Goal: Task Accomplishment & Management: Manage account settings

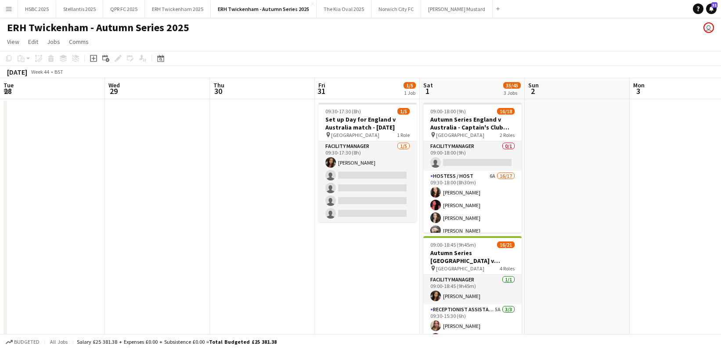
scroll to position [0, 237]
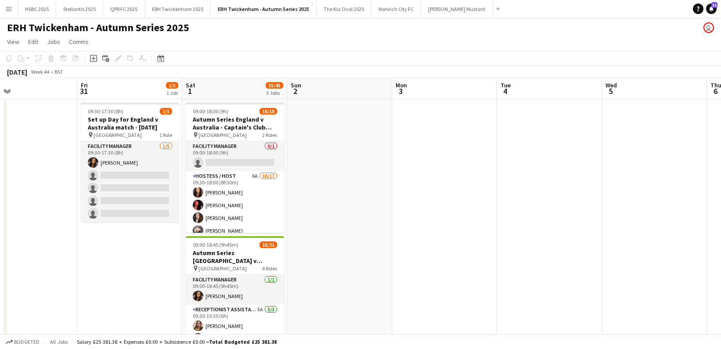
click at [10, 9] on app-icon "Menu" at bounding box center [8, 8] width 7 height 7
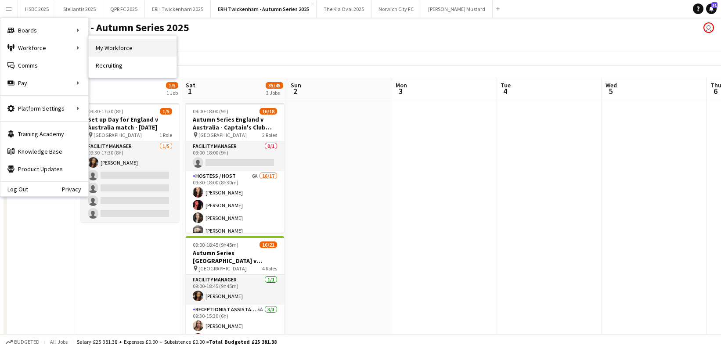
click at [126, 44] on link "My Workforce" at bounding box center [133, 48] width 88 height 18
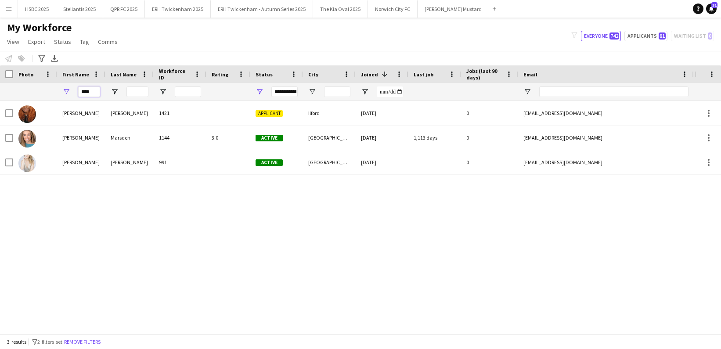
drag, startPoint x: 83, startPoint y: 91, endPoint x: 55, endPoint y: 88, distance: 28.3
click at [55, 88] on div "****" at bounding box center [497, 92] width 995 height 18
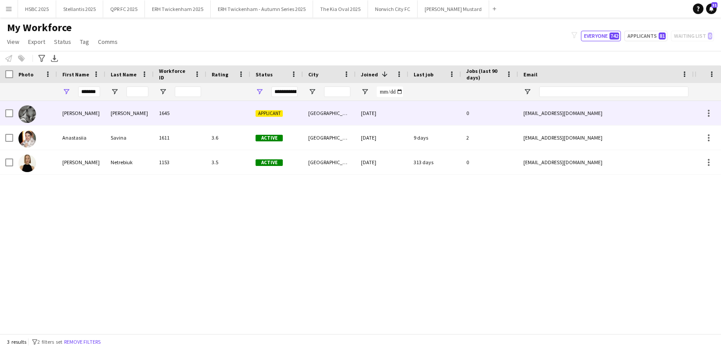
click at [63, 111] on div "[PERSON_NAME]" at bounding box center [81, 113] width 48 height 24
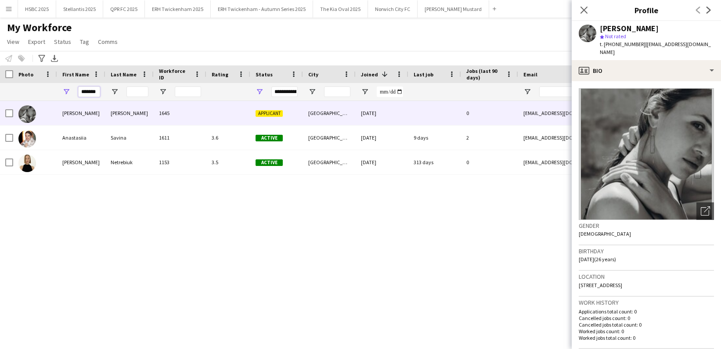
click at [88, 93] on input "*******" at bounding box center [89, 91] width 22 height 11
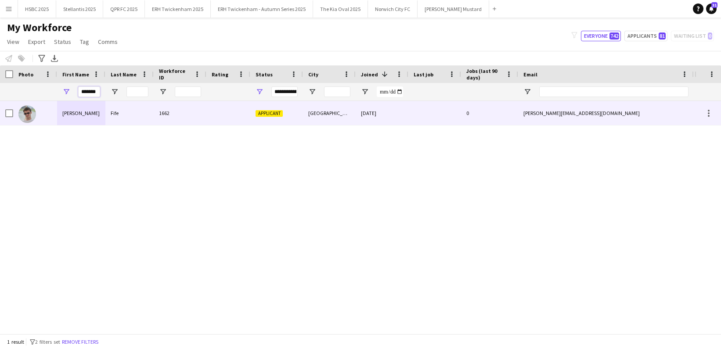
type input "*******"
click at [79, 118] on div "[PERSON_NAME]" at bounding box center [81, 113] width 48 height 24
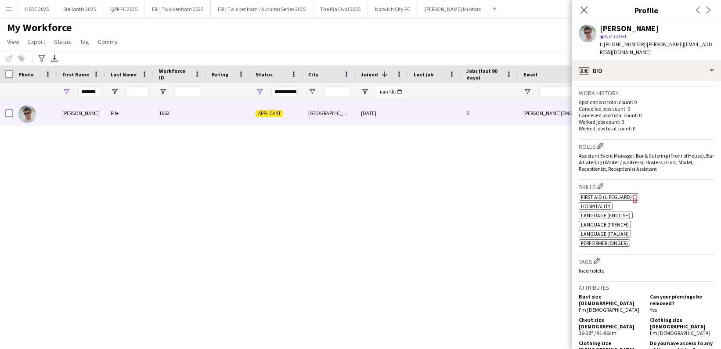
scroll to position [188, 0]
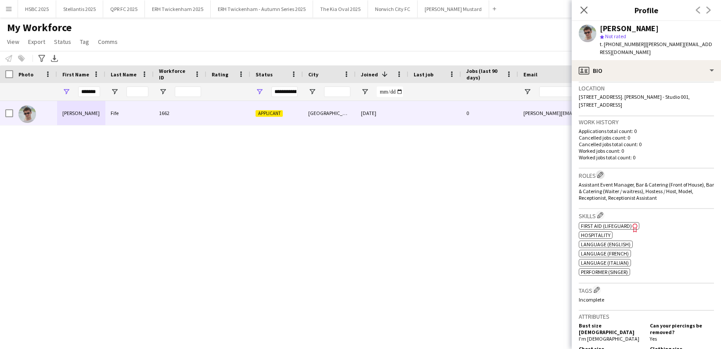
click at [604, 170] on button "Edit crew company roles" at bounding box center [599, 174] width 9 height 9
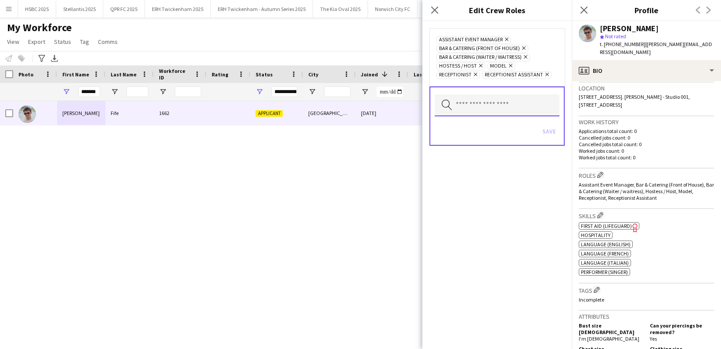
click at [499, 102] on input "text" at bounding box center [496, 105] width 125 height 22
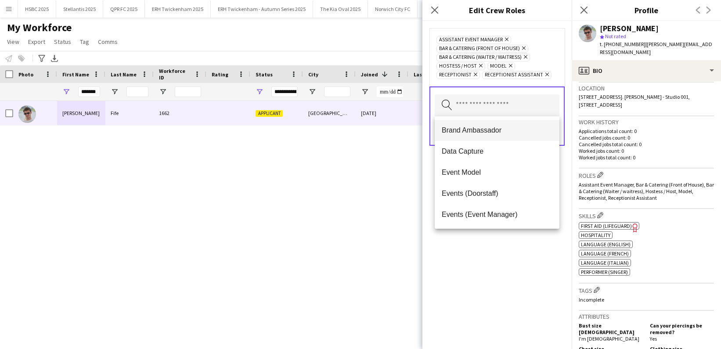
click at [519, 129] on span "Brand Ambassador" at bounding box center [496, 130] width 111 height 8
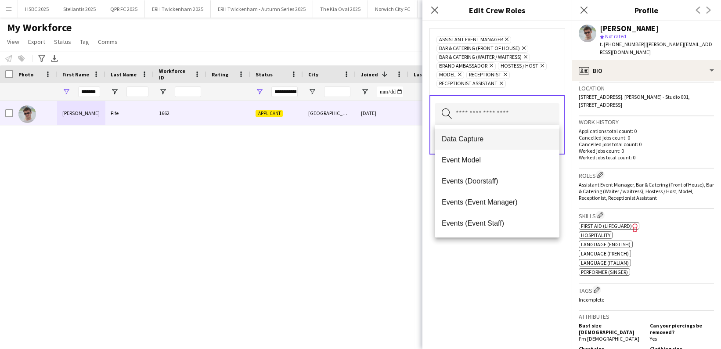
click at [495, 137] on span "Data Capture" at bounding box center [496, 139] width 111 height 8
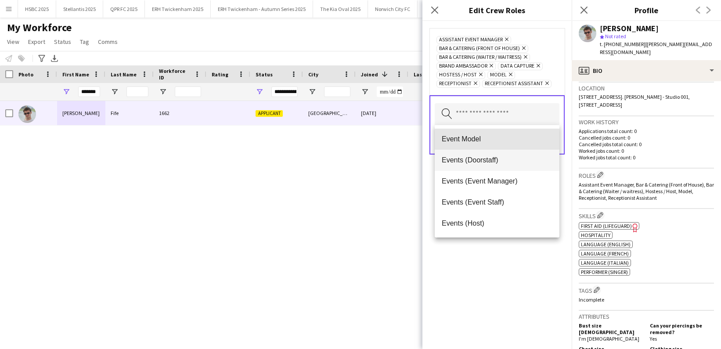
click at [498, 139] on span "Event Model" at bounding box center [496, 139] width 111 height 8
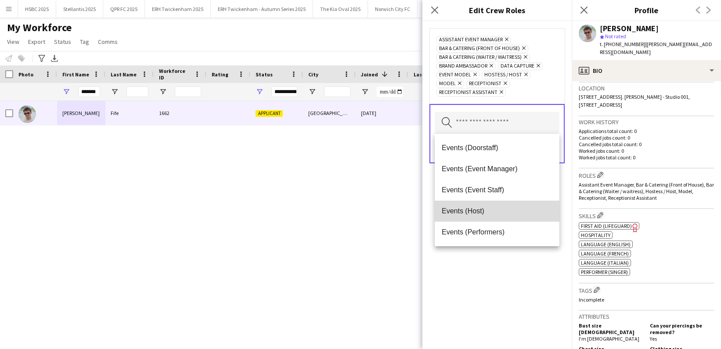
click at [508, 211] on span "Events (Host)" at bounding box center [496, 211] width 111 height 8
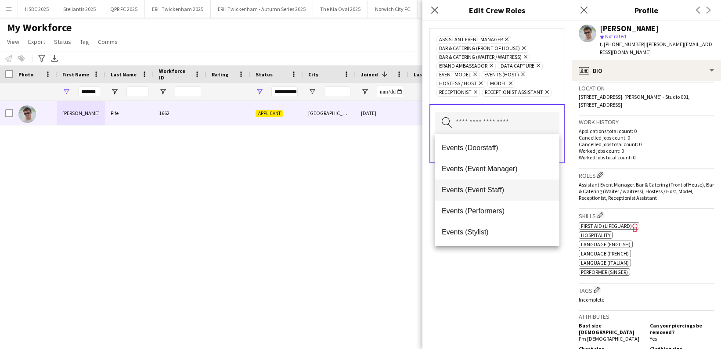
click at [513, 190] on span "Events (Event Staff)" at bounding box center [496, 190] width 111 height 8
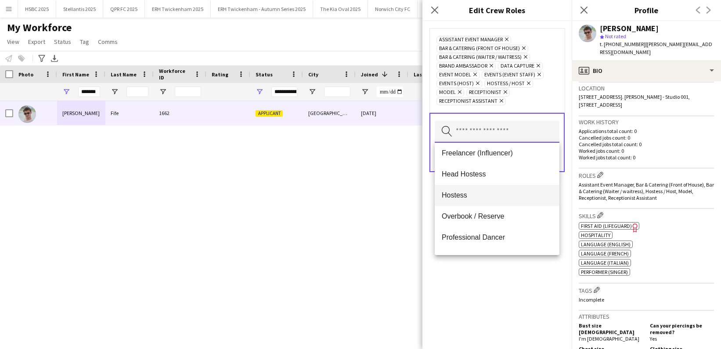
scroll to position [110, 0]
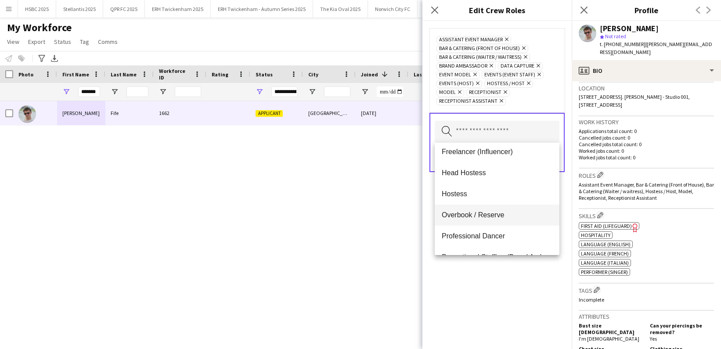
click at [517, 215] on span "Overbook / Reserve" at bounding box center [496, 215] width 111 height 8
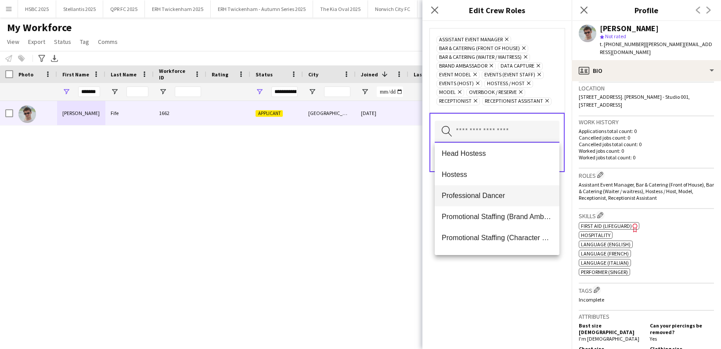
scroll to position [133, 0]
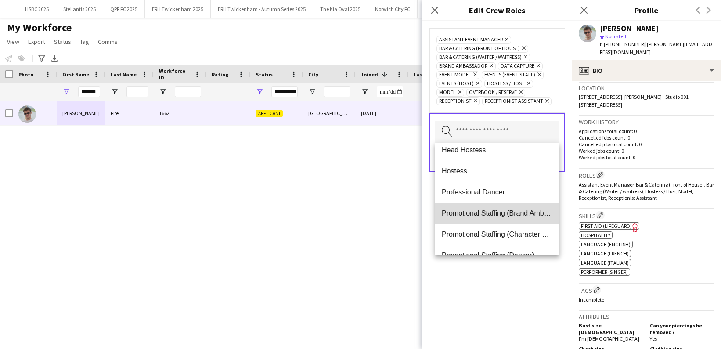
click at [522, 215] on span "Promotional Staffing (Brand Ambassadors)" at bounding box center [496, 213] width 111 height 8
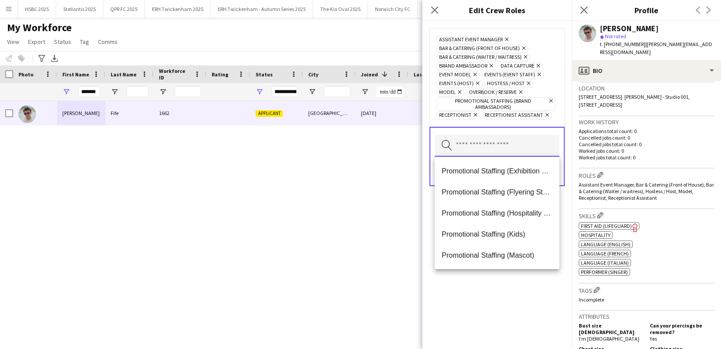
scroll to position [253, 0]
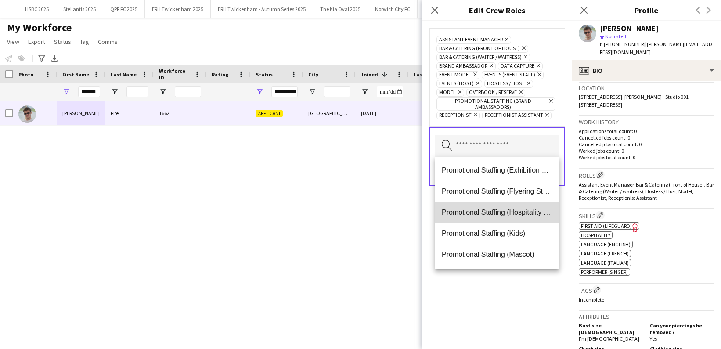
click at [532, 218] on mat-option "Promotional Staffing (Hospitality Staff)" at bounding box center [496, 212] width 125 height 21
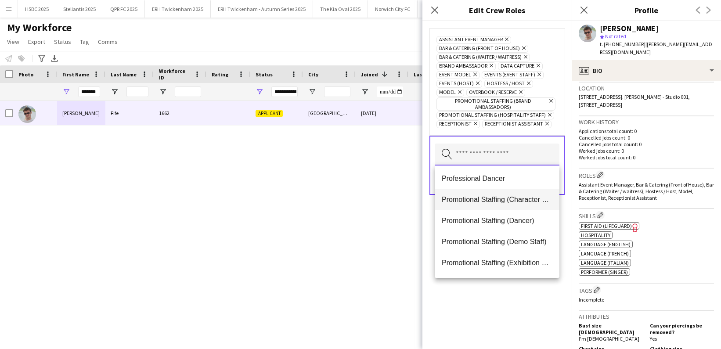
scroll to position [199, 0]
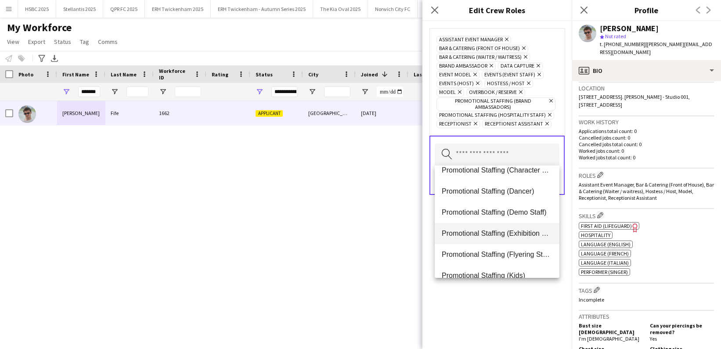
click at [524, 235] on span "Promotional Staffing (Exhibition Host)" at bounding box center [496, 233] width 111 height 8
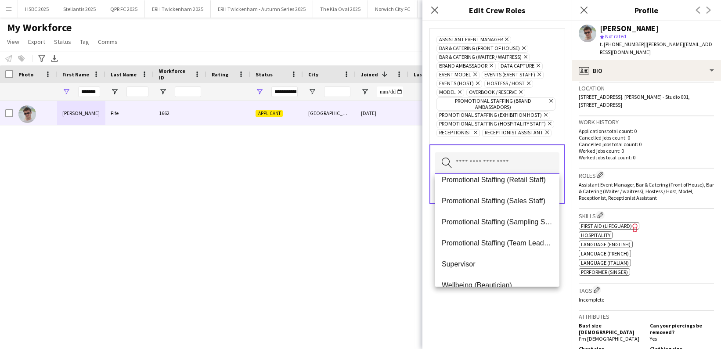
scroll to position [442, 0]
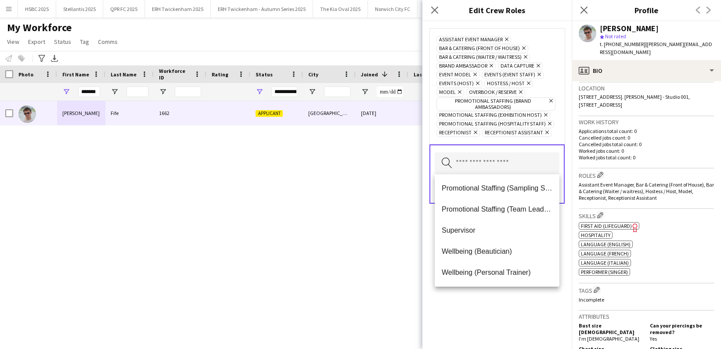
drag, startPoint x: 552, startPoint y: 320, endPoint x: 544, endPoint y: 270, distance: 50.8
click at [552, 319] on div "Assistant Event Manager Remove Bar & Catering (Front of House) Remove Bar & Cat…" at bounding box center [496, 185] width 149 height 328
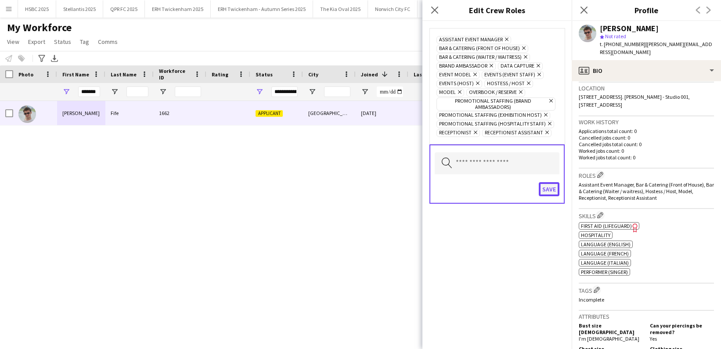
click at [547, 190] on button "Save" at bounding box center [548, 189] width 21 height 14
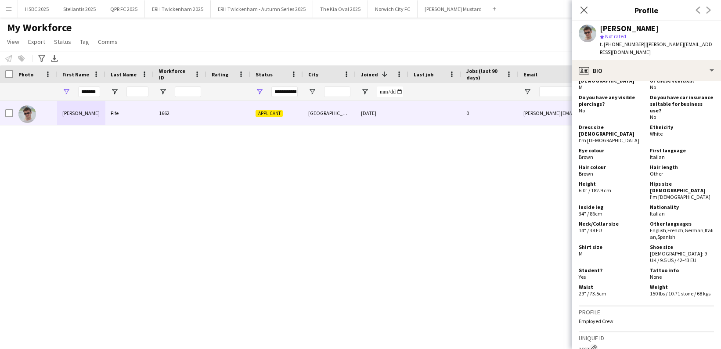
scroll to position [641, 0]
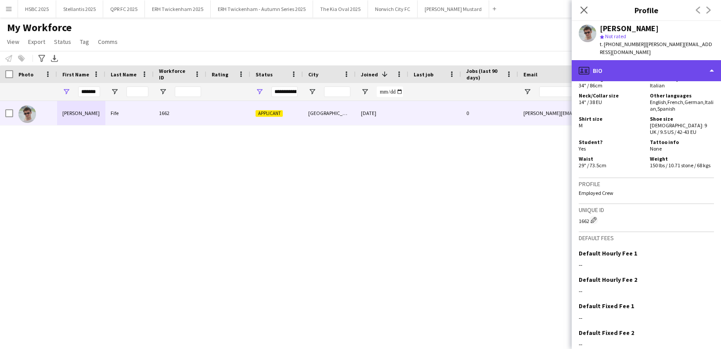
click at [656, 70] on div "profile Bio" at bounding box center [645, 70] width 149 height 21
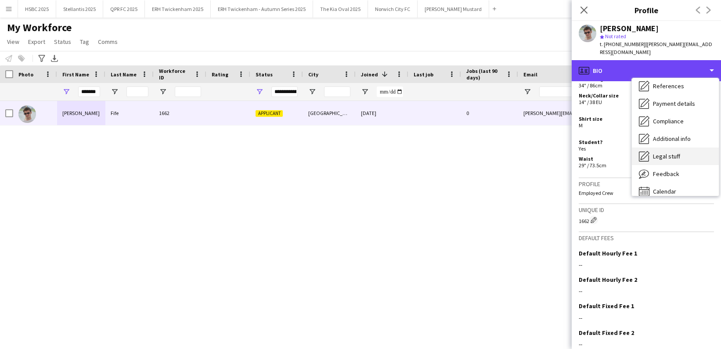
scroll to position [100, 0]
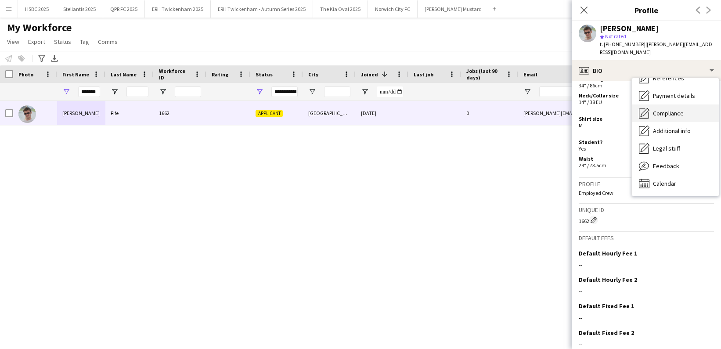
click at [693, 106] on div "Compliance Compliance" at bounding box center [674, 113] width 87 height 18
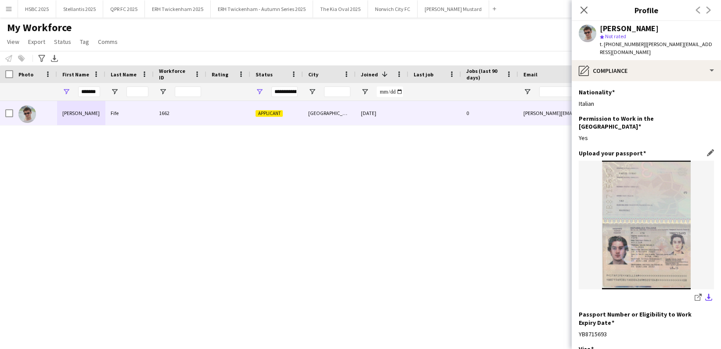
click at [710, 294] on app-icon "download-bottom" at bounding box center [708, 298] width 7 height 8
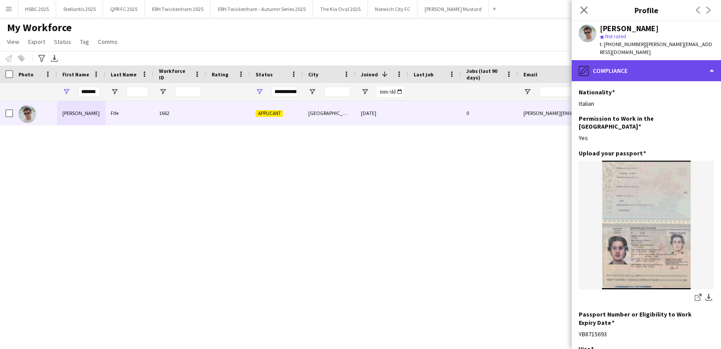
click at [646, 60] on div "pencil4 Compliance" at bounding box center [645, 70] width 149 height 21
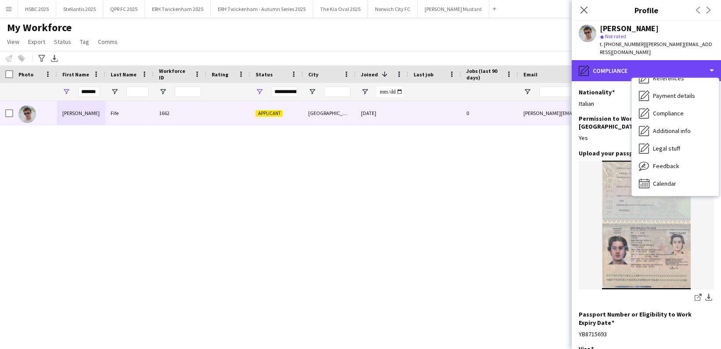
scroll to position [0, 0]
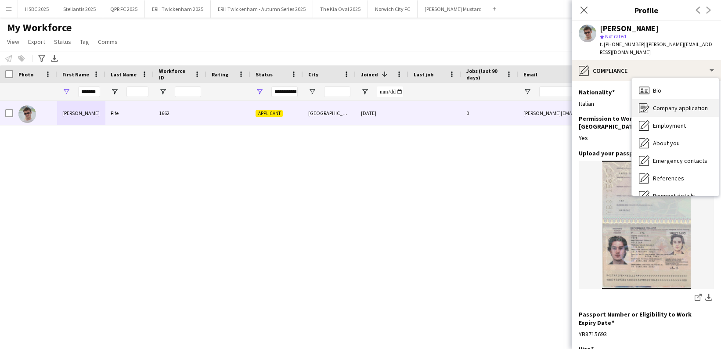
click at [686, 104] on span "Company application" at bounding box center [680, 108] width 55 height 8
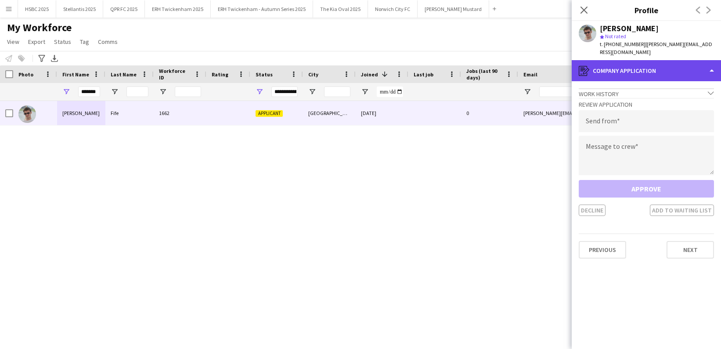
click at [660, 65] on div "register Company application" at bounding box center [645, 70] width 149 height 21
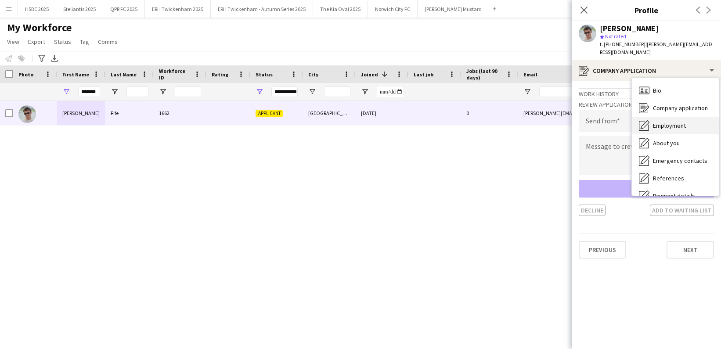
click at [689, 117] on div "Employment Employment" at bounding box center [674, 126] width 87 height 18
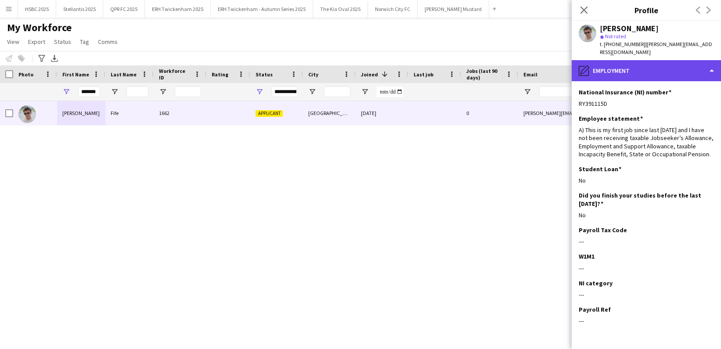
click at [653, 64] on div "pencil4 Employment" at bounding box center [645, 70] width 149 height 21
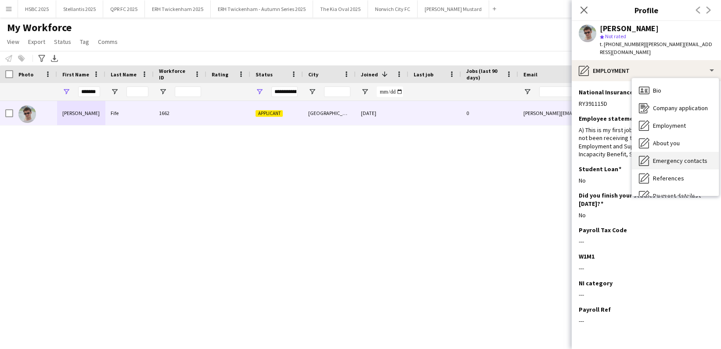
click at [696, 157] on span "Emergency contacts" at bounding box center [680, 161] width 54 height 8
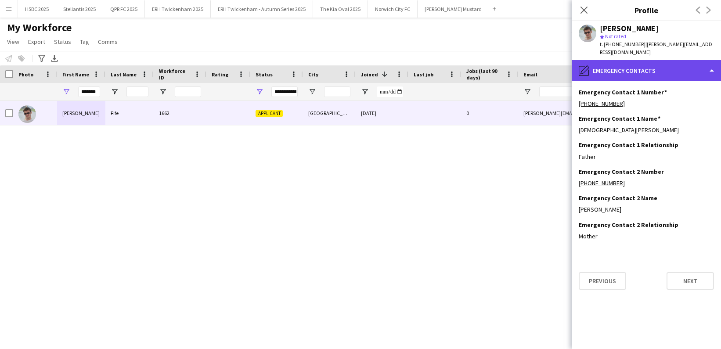
click at [645, 60] on div "pencil4 Emergency contacts" at bounding box center [645, 70] width 149 height 21
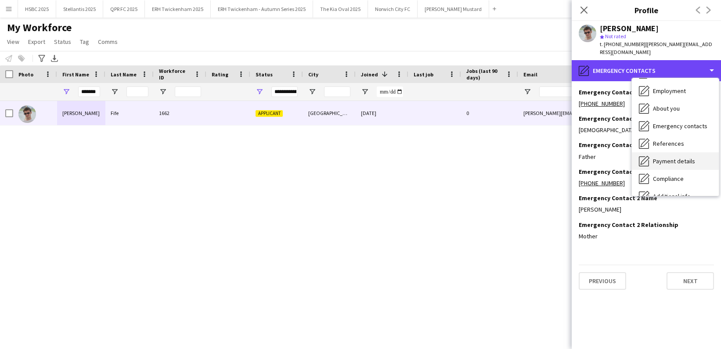
scroll to position [40, 0]
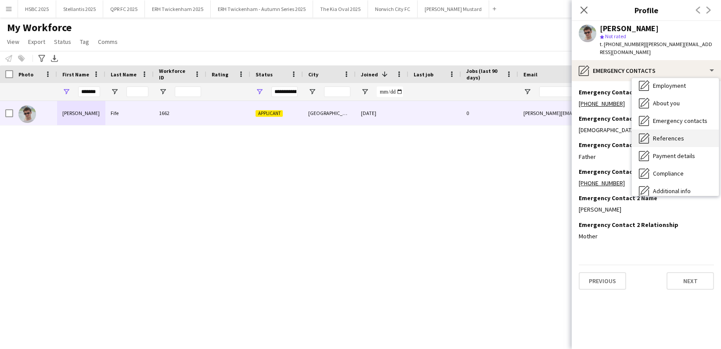
click at [671, 134] on span "References" at bounding box center [668, 138] width 31 height 8
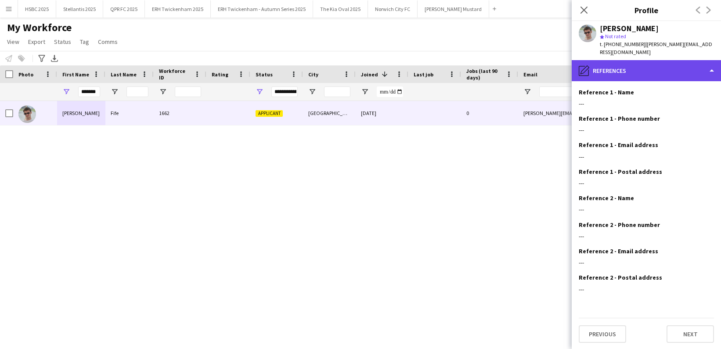
click at [650, 61] on div "pencil4 References" at bounding box center [645, 70] width 149 height 21
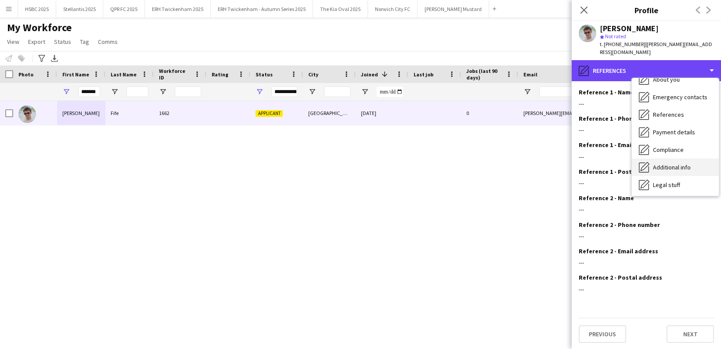
scroll to position [64, 0]
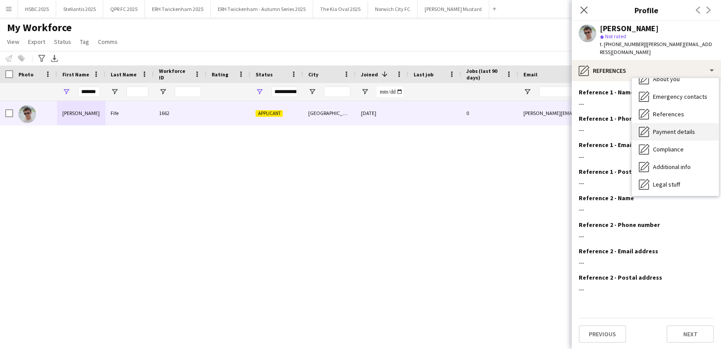
click at [689, 128] on span "Payment details" at bounding box center [674, 132] width 42 height 8
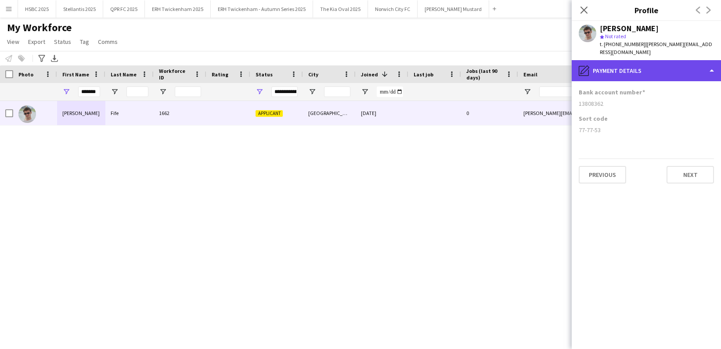
click at [667, 60] on div "pencil4 Payment details" at bounding box center [645, 70] width 149 height 21
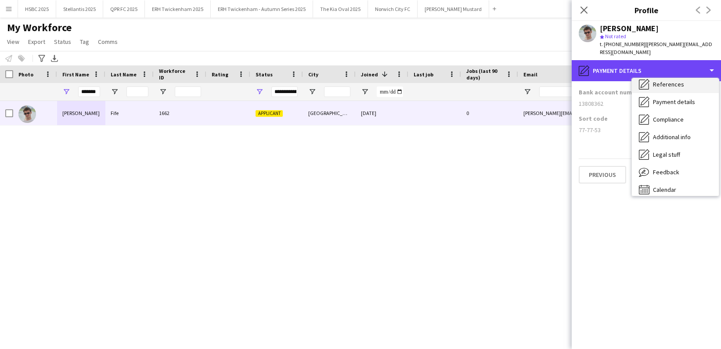
scroll to position [100, 0]
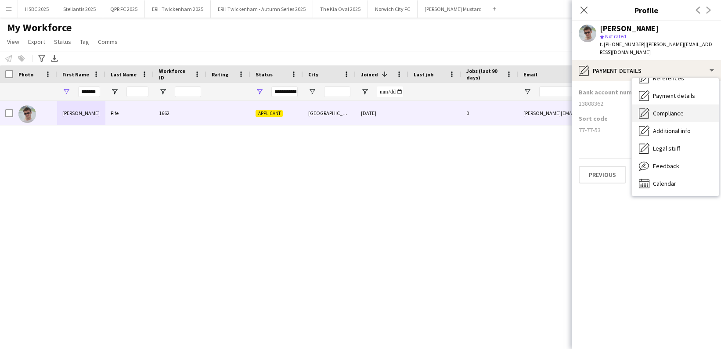
click at [677, 109] on span "Compliance" at bounding box center [668, 113] width 31 height 8
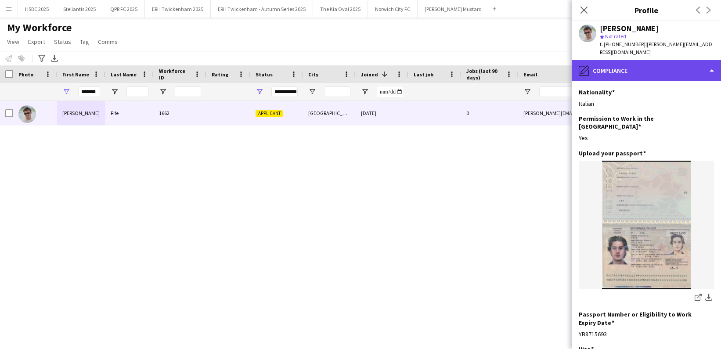
click at [650, 62] on div "pencil4 Compliance" at bounding box center [645, 70] width 149 height 21
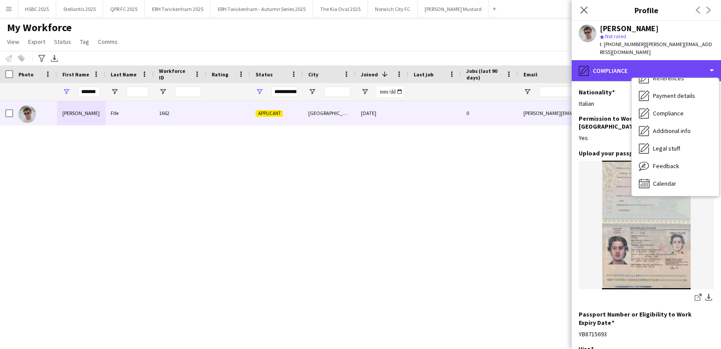
scroll to position [0, 0]
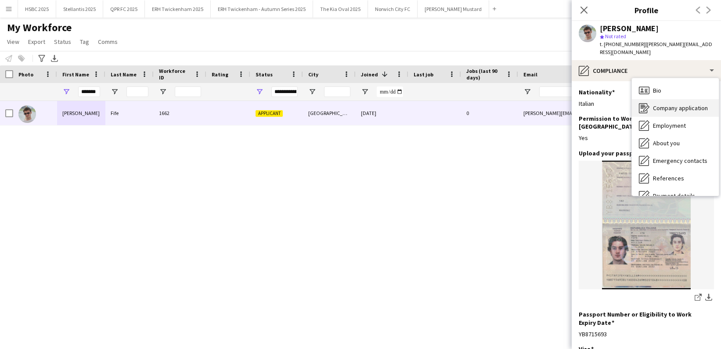
click at [689, 104] on span "Company application" at bounding box center [680, 108] width 55 height 8
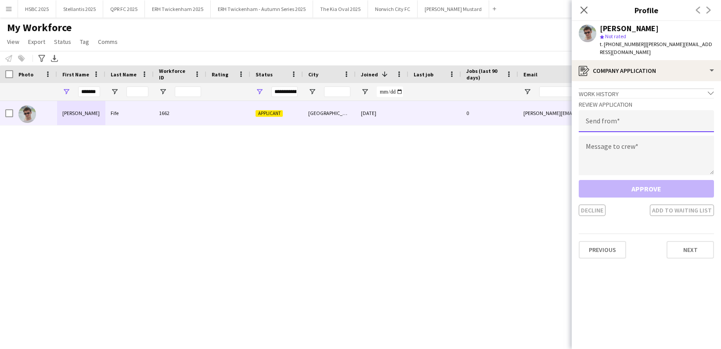
click at [618, 113] on input "email" at bounding box center [645, 121] width 135 height 22
type input "**********"
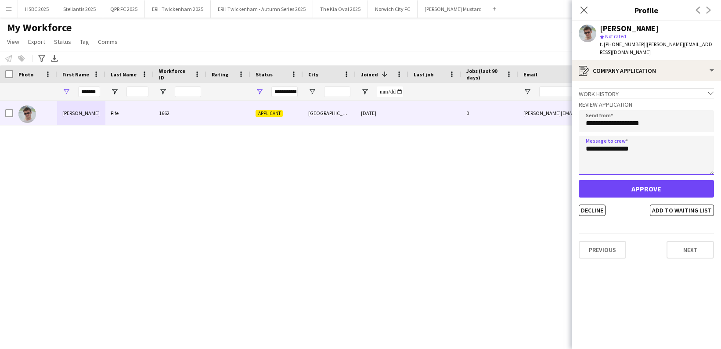
type textarea "**********"
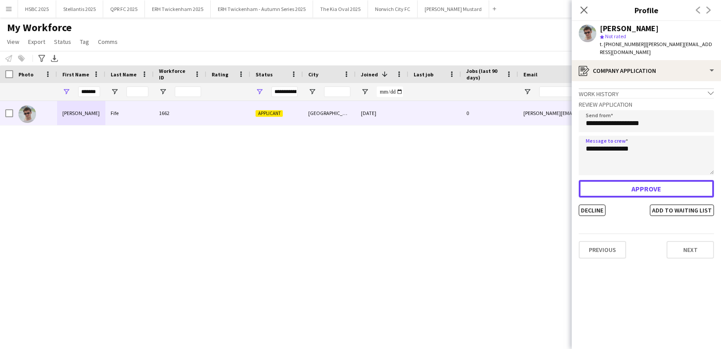
click at [646, 180] on button "Approve" at bounding box center [645, 189] width 135 height 18
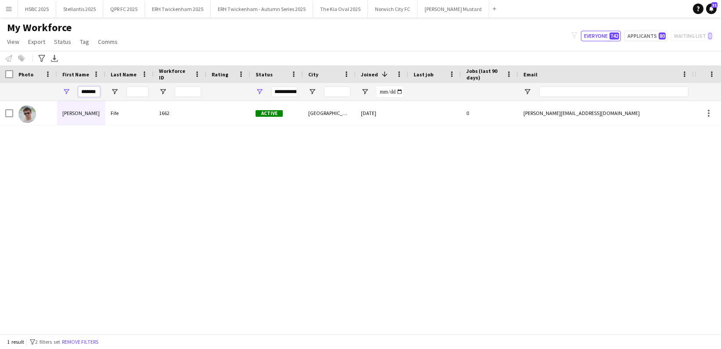
click at [96, 93] on input "*******" at bounding box center [89, 91] width 22 height 11
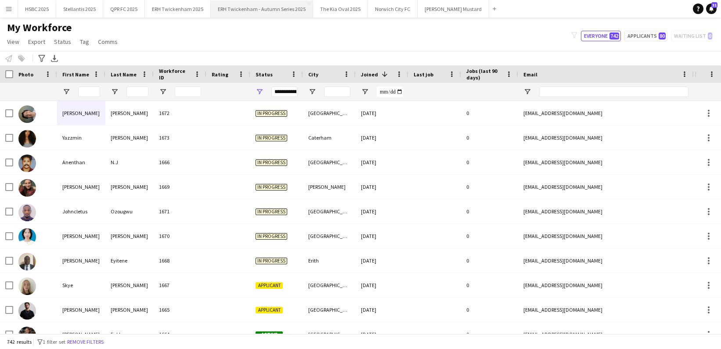
click at [246, 10] on button "ERH Twickenham - Autumn Series 2025 Close" at bounding box center [262, 8] width 102 height 17
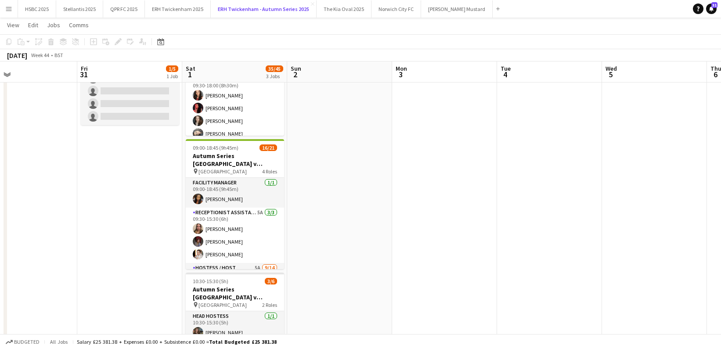
scroll to position [182, 0]
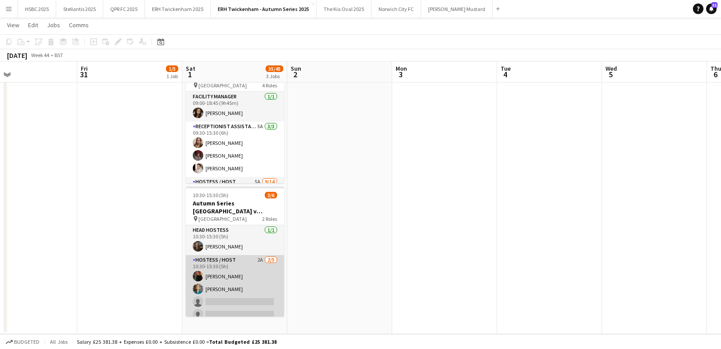
click at [245, 288] on app-card-role "Hostess / Host 2A [DATE] 10:30-15:30 (5h) [PERSON_NAME] [PERSON_NAME] single-ne…" at bounding box center [235, 295] width 98 height 81
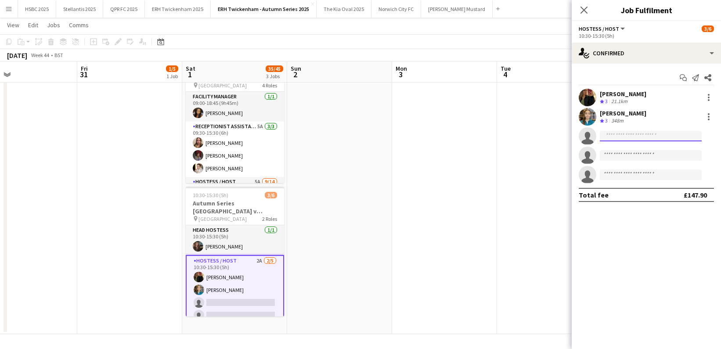
click at [643, 136] on input at bounding box center [650, 136] width 102 height 11
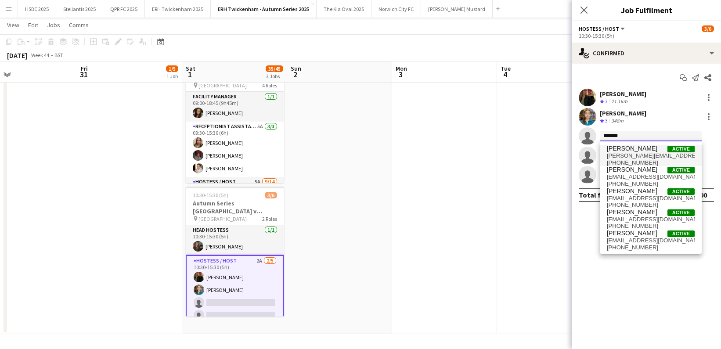
type input "*******"
click at [647, 150] on span "[PERSON_NAME] Active" at bounding box center [650, 148] width 88 height 7
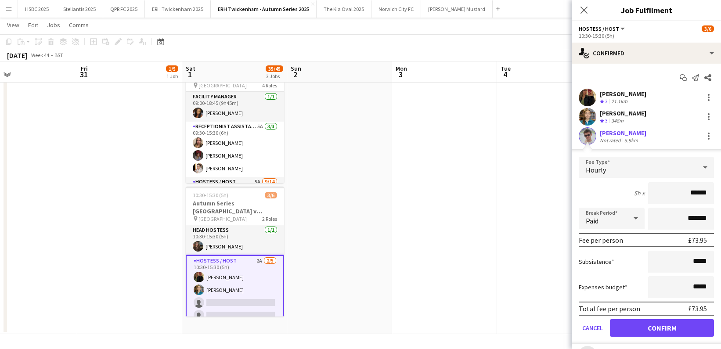
click button "Confirm" at bounding box center [662, 328] width 104 height 18
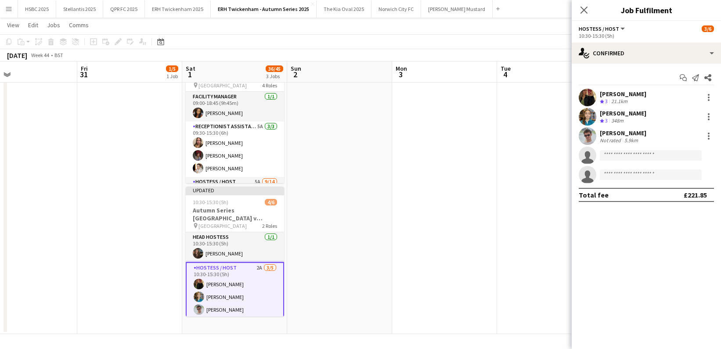
drag, startPoint x: 445, startPoint y: 183, endPoint x: 444, endPoint y: 188, distance: 4.5
click at [444, 184] on app-date-cell at bounding box center [444, 125] width 105 height 418
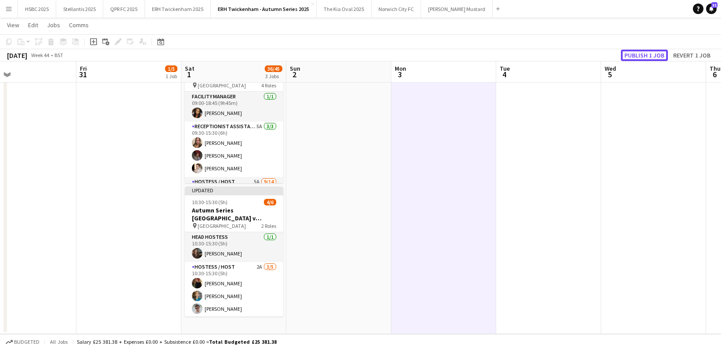
click at [648, 54] on button "Publish 1 job" at bounding box center [644, 55] width 47 height 11
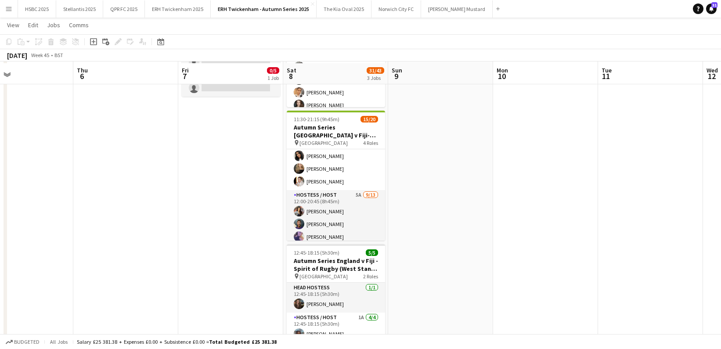
scroll to position [126, 0]
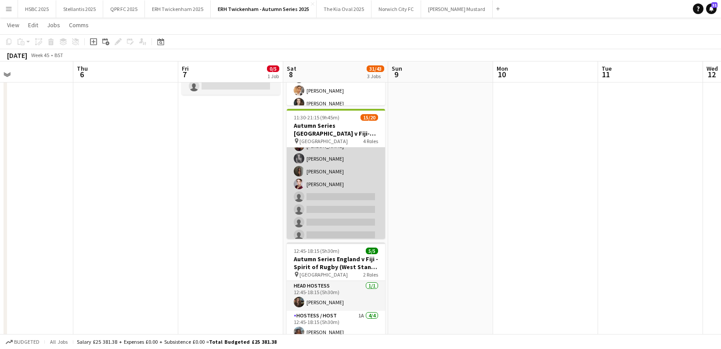
click at [358, 201] on app-card-role "Hostess / Host 5A [DATE] 12:00-20:45 (8h45m) [PERSON_NAME] [PERSON_NAME] [PERSO…" at bounding box center [336, 152] width 98 height 183
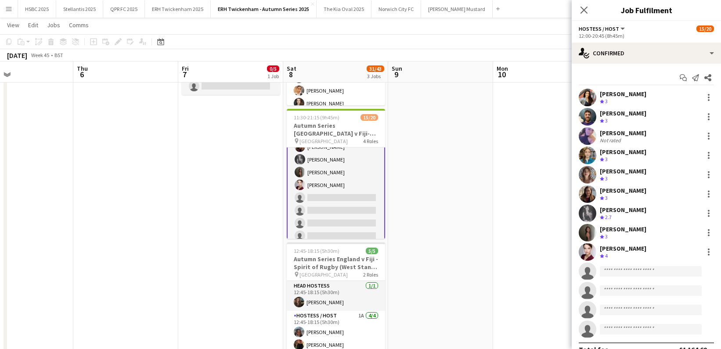
scroll to position [172, 0]
click at [620, 268] on input at bounding box center [650, 271] width 102 height 11
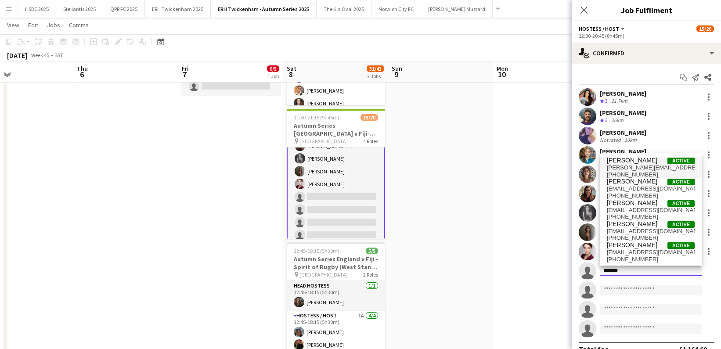
type input "*******"
click at [656, 165] on span "[PERSON_NAME][EMAIL_ADDRESS][DOMAIN_NAME]" at bounding box center [650, 167] width 88 height 7
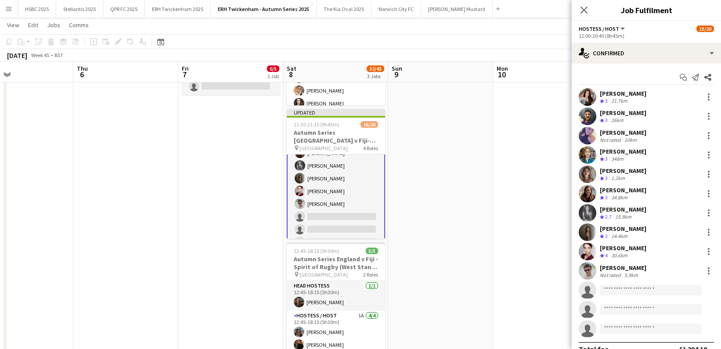
click at [454, 236] on app-date-cell at bounding box center [440, 181] width 105 height 418
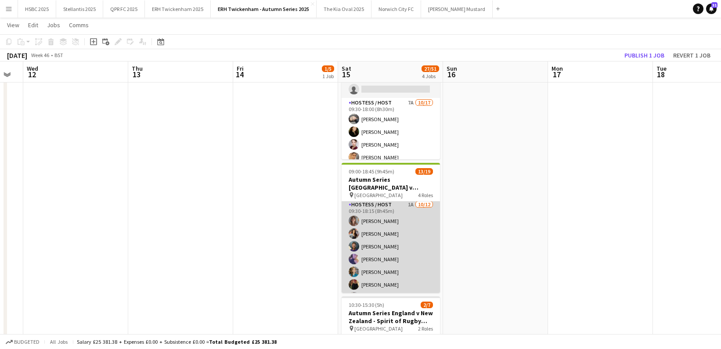
scroll to position [93, 0]
click at [412, 247] on app-card-role "Hostess / Host 1A [DATE] 09:30-18:15 (8h45m) [PERSON_NAME] [PERSON_NAME] [PERSO…" at bounding box center [390, 278] width 98 height 170
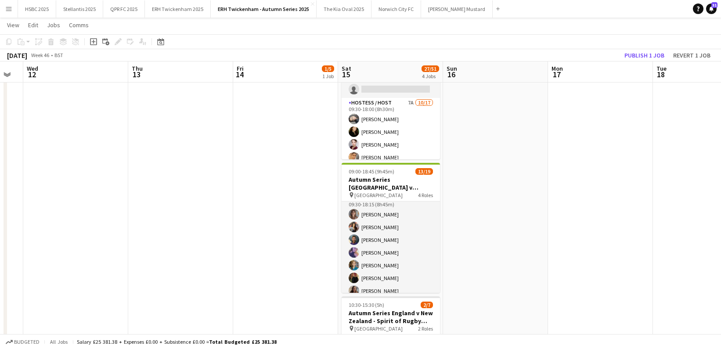
scroll to position [94, 0]
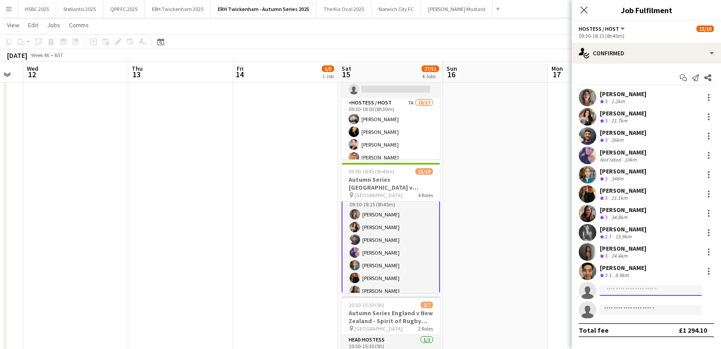
click at [623, 291] on input at bounding box center [650, 290] width 102 height 11
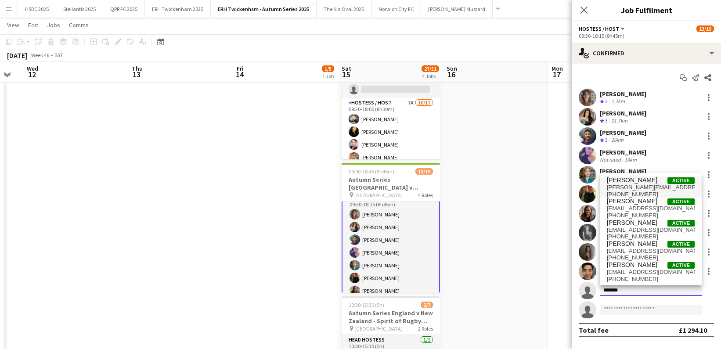
type input "*******"
click at [642, 184] on span "[PERSON_NAME][EMAIL_ADDRESS][DOMAIN_NAME]" at bounding box center [650, 187] width 88 height 7
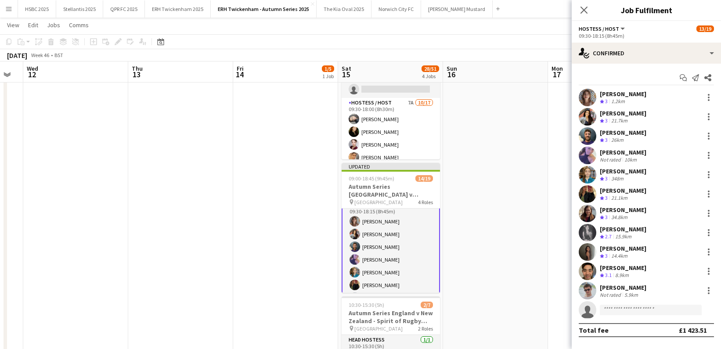
click at [528, 246] on app-date-cell at bounding box center [495, 167] width 105 height 551
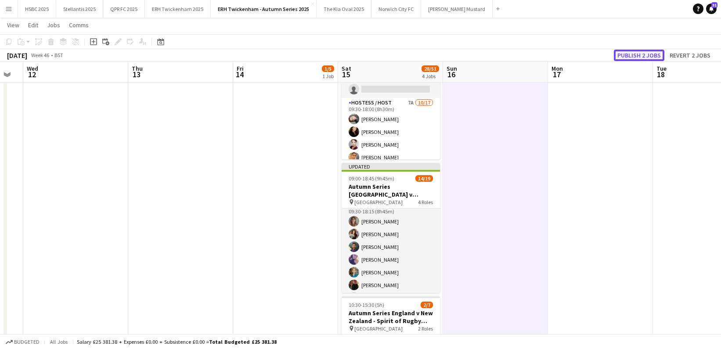
click at [649, 54] on button "Publish 2 jobs" at bounding box center [638, 55] width 50 height 11
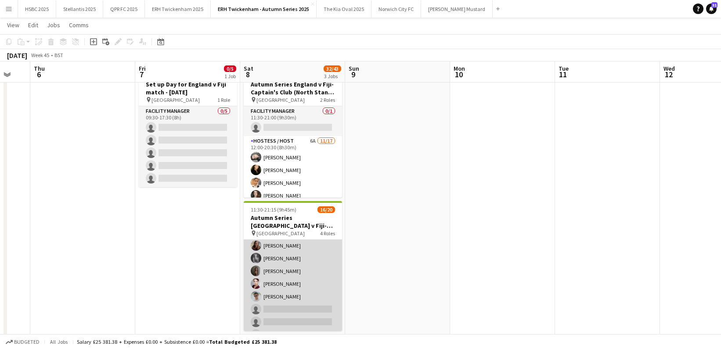
scroll to position [165, 0]
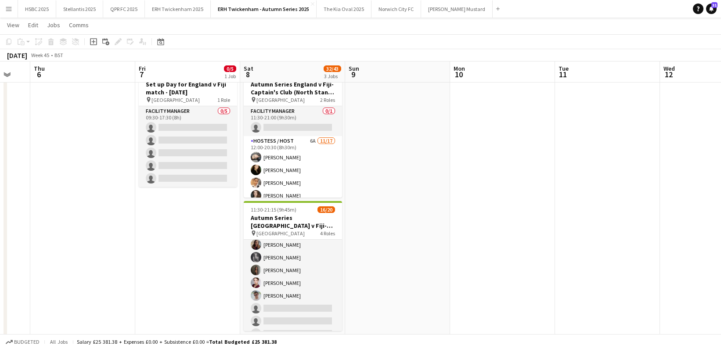
click at [11, 13] on button "Menu" at bounding box center [9, 9] width 18 height 18
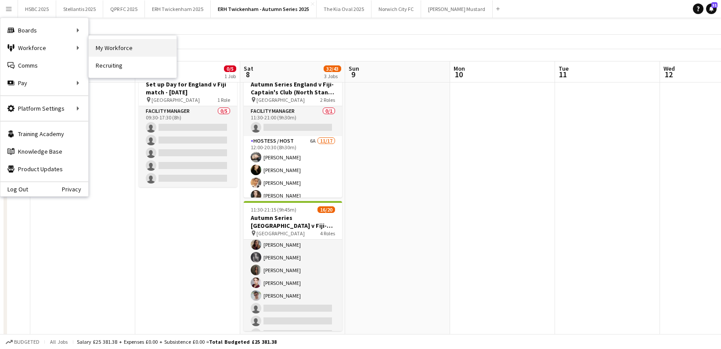
click at [154, 43] on link "My Workforce" at bounding box center [133, 48] width 88 height 18
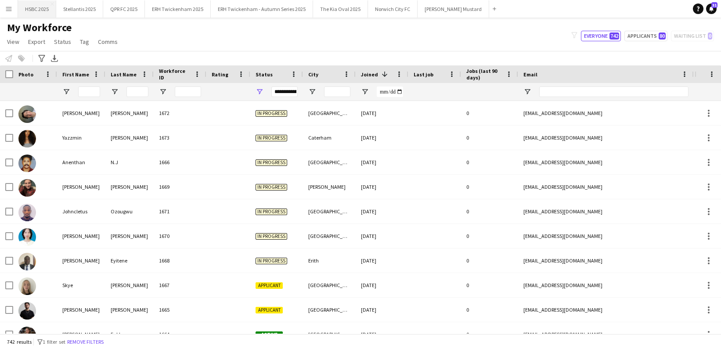
click at [43, 13] on button "HSBC 2025 Close" at bounding box center [37, 8] width 38 height 17
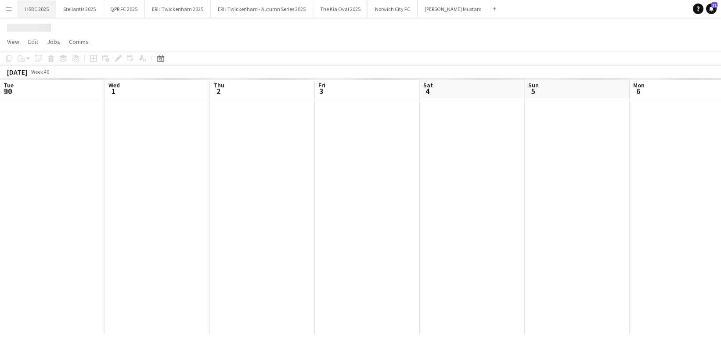
scroll to position [0, 298]
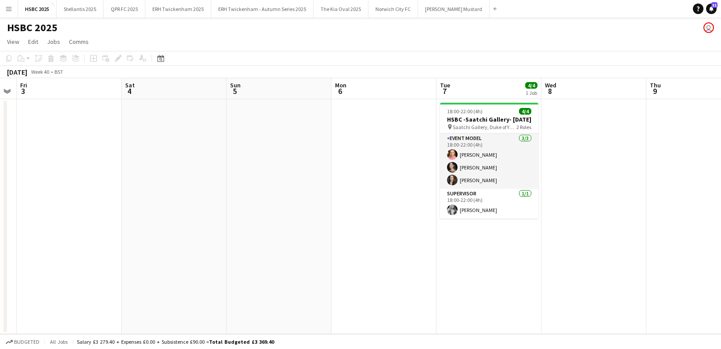
click at [9, 8] on app-icon "Menu" at bounding box center [8, 8] width 7 height 7
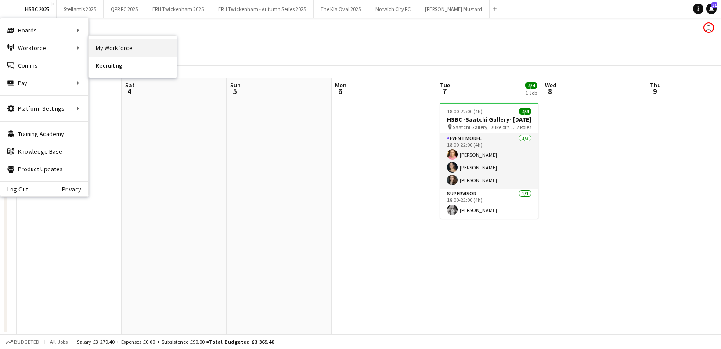
click at [131, 52] on link "My Workforce" at bounding box center [133, 48] width 88 height 18
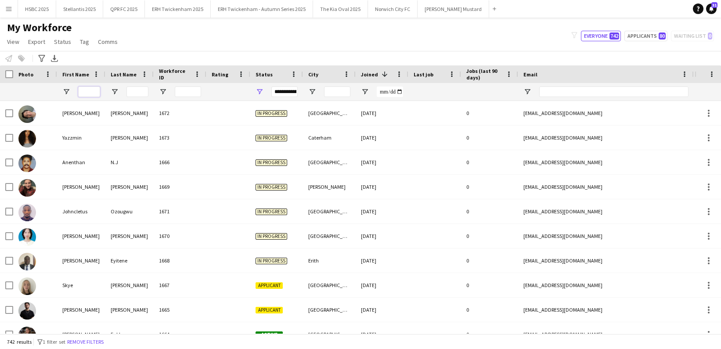
click at [88, 92] on input "First Name Filter Input" at bounding box center [89, 91] width 22 height 11
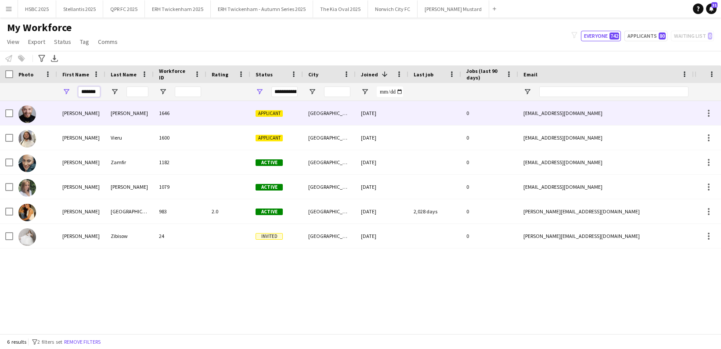
type input "*******"
click at [84, 109] on div "[PERSON_NAME]" at bounding box center [81, 113] width 48 height 24
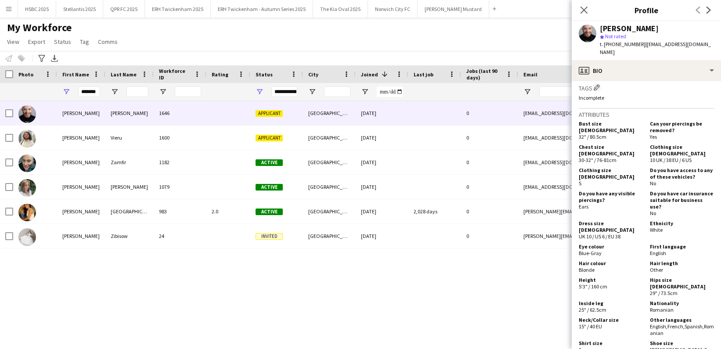
scroll to position [474, 0]
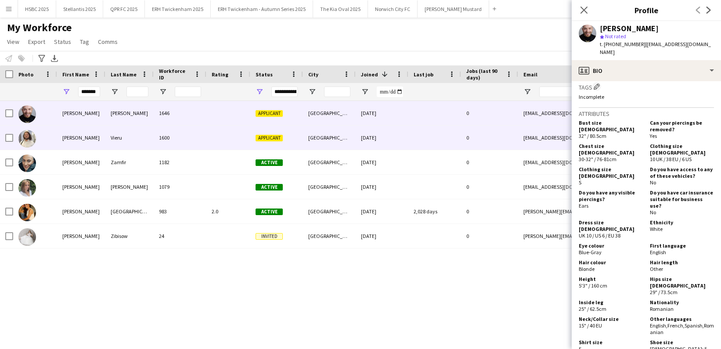
click at [384, 141] on div "[DATE]" at bounding box center [381, 138] width 53 height 24
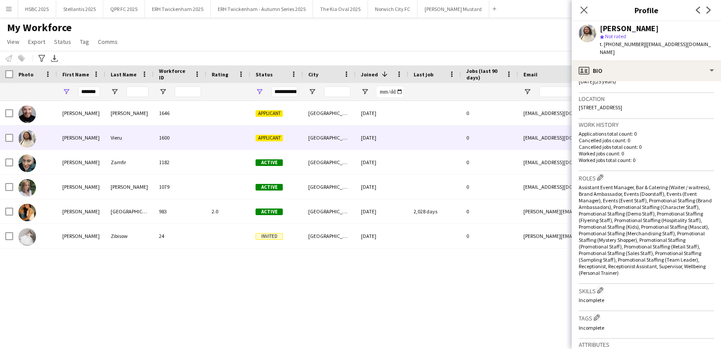
scroll to position [32, 0]
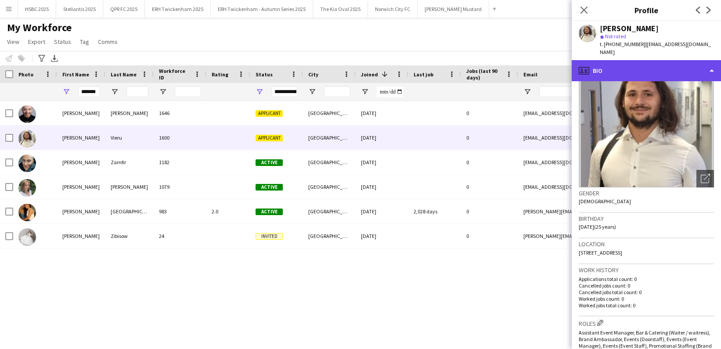
click at [667, 68] on div "profile Bio" at bounding box center [645, 70] width 149 height 21
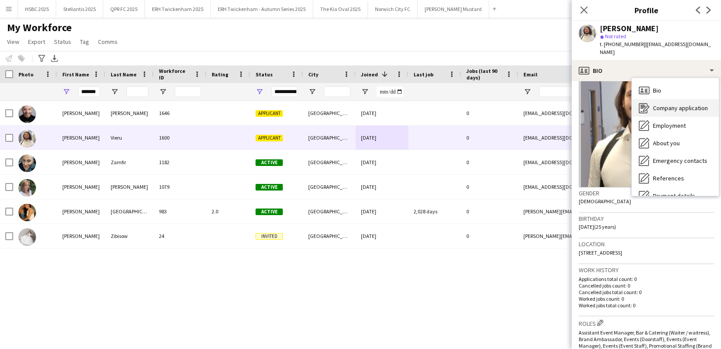
click at [699, 104] on span "Company application" at bounding box center [680, 108] width 55 height 8
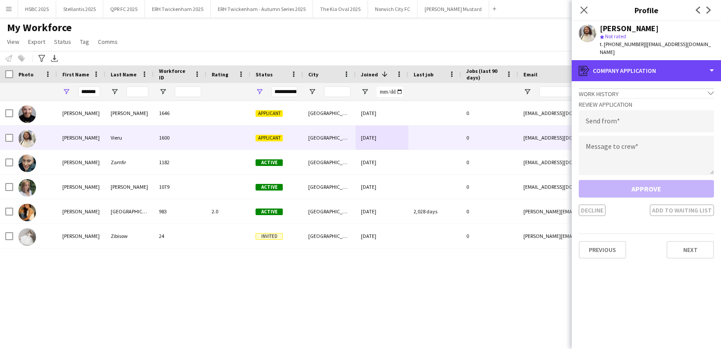
drag, startPoint x: 652, startPoint y: 65, endPoint x: 654, endPoint y: 72, distance: 8.3
click at [652, 65] on div "register Company application" at bounding box center [645, 70] width 149 height 21
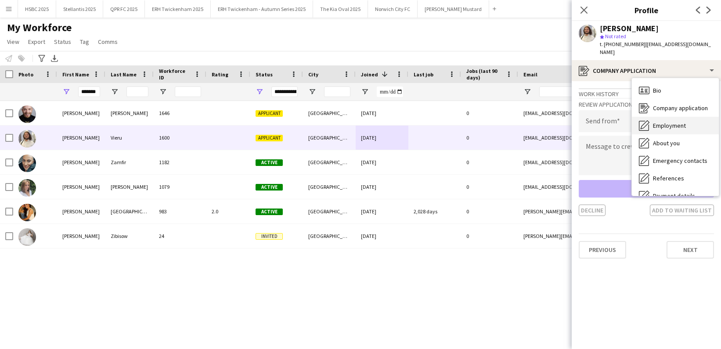
click at [680, 122] on span "Employment" at bounding box center [669, 126] width 33 height 8
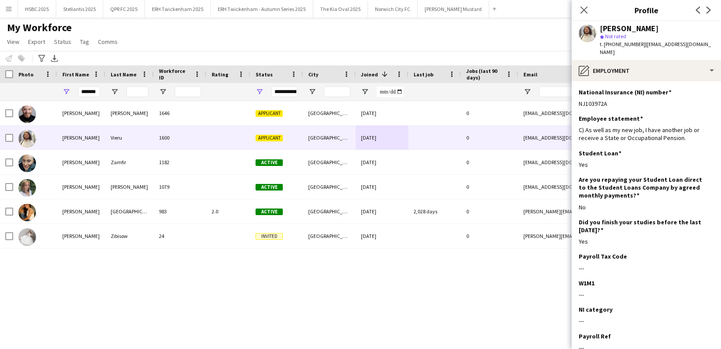
scroll to position [51, 0]
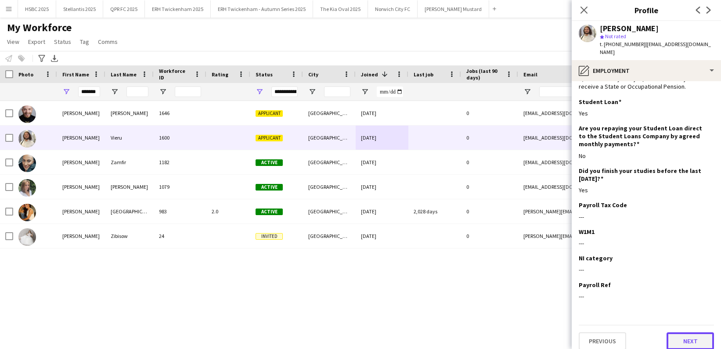
click at [696, 334] on button "Next" at bounding box center [689, 341] width 47 height 18
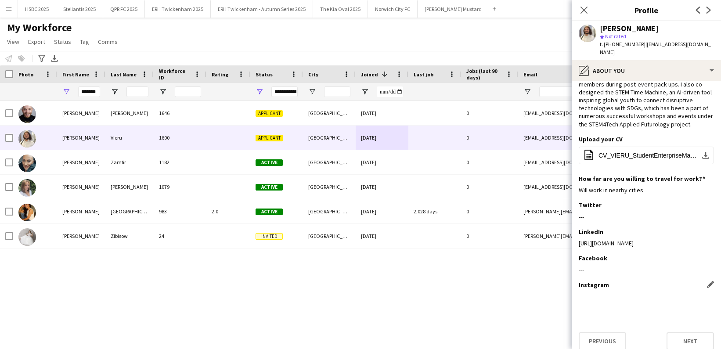
scroll to position [0, 0]
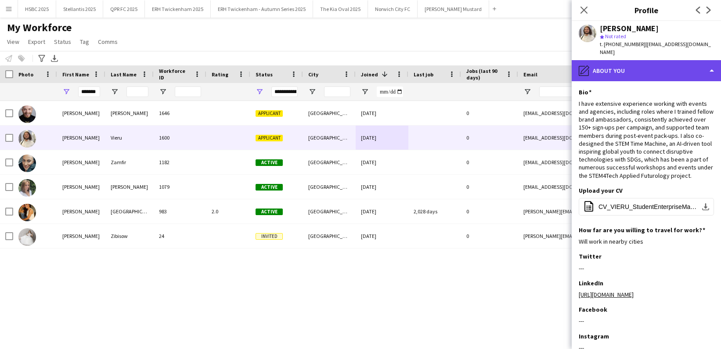
click at [668, 63] on div "pencil4 About you" at bounding box center [645, 70] width 149 height 21
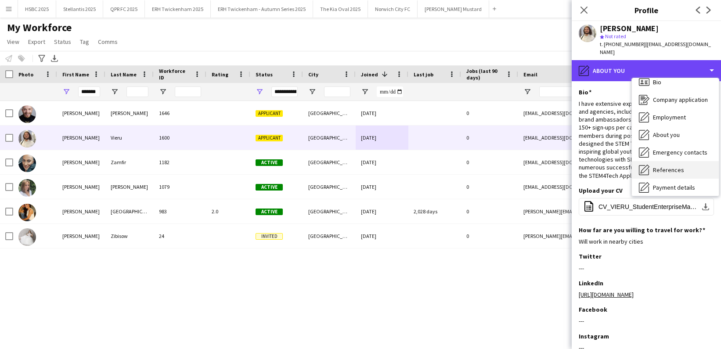
scroll to position [10, 0]
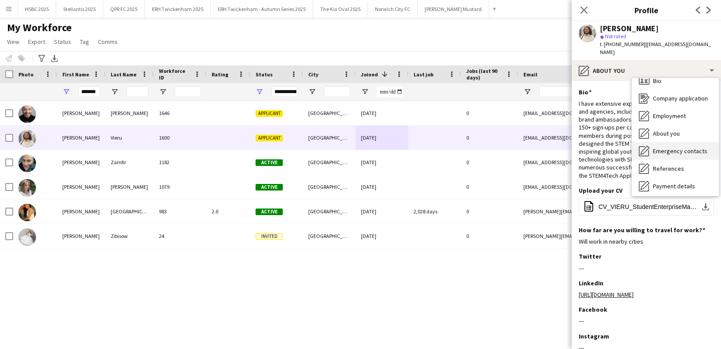
click at [694, 147] on span "Emergency contacts" at bounding box center [680, 151] width 54 height 8
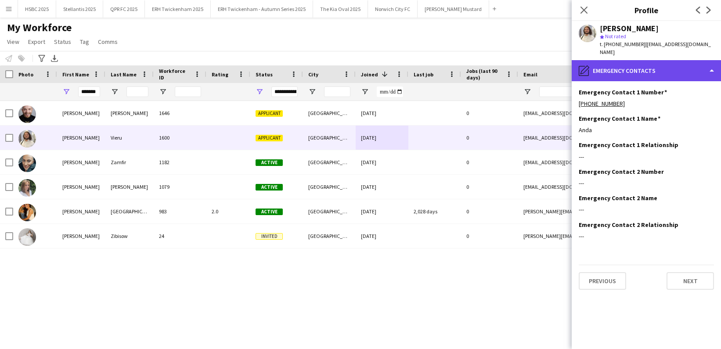
click at [669, 64] on div "pencil4 Emergency contacts" at bounding box center [645, 70] width 149 height 21
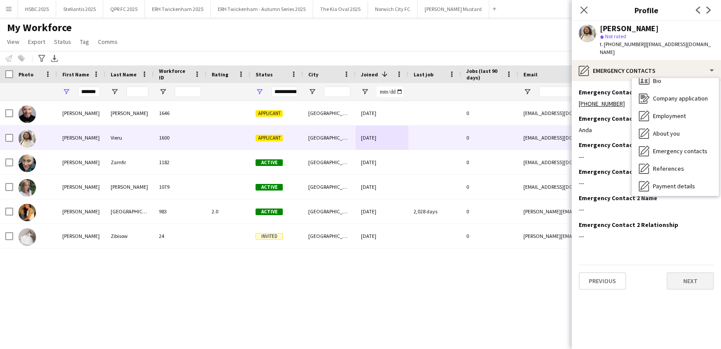
click at [692, 182] on span "Payment details" at bounding box center [674, 186] width 42 height 8
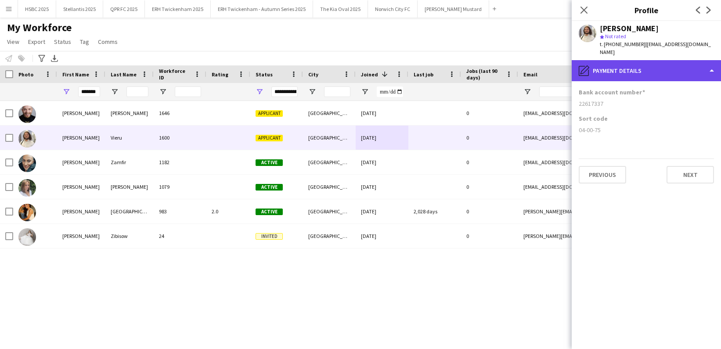
click at [661, 64] on div "pencil4 Payment details" at bounding box center [645, 70] width 149 height 21
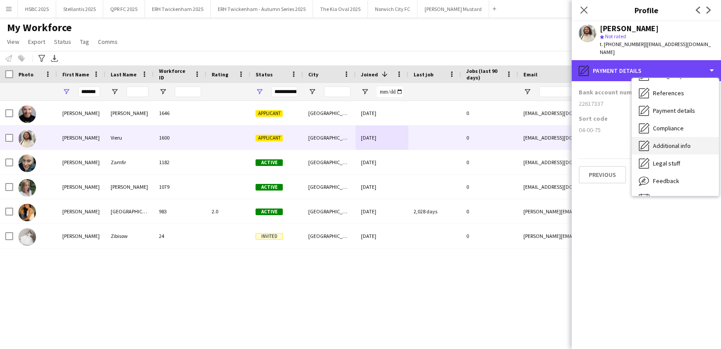
scroll to position [98, 0]
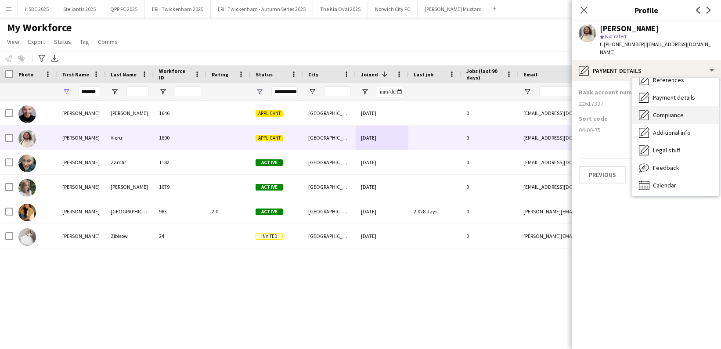
click at [689, 108] on div "Compliance Compliance" at bounding box center [674, 115] width 87 height 18
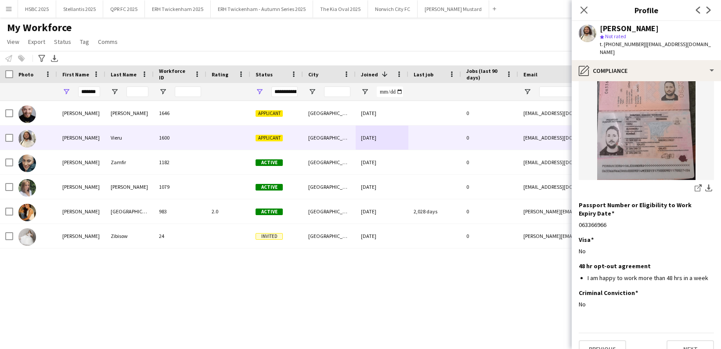
scroll to position [0, 0]
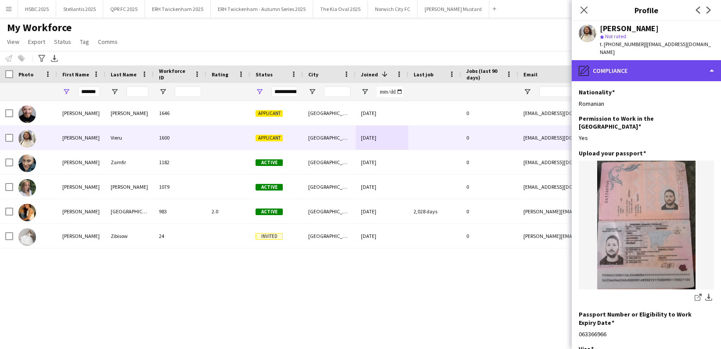
click at [670, 62] on div "pencil4 Compliance" at bounding box center [645, 70] width 149 height 21
click at [667, 65] on div "pencil4 Compliance" at bounding box center [645, 70] width 149 height 21
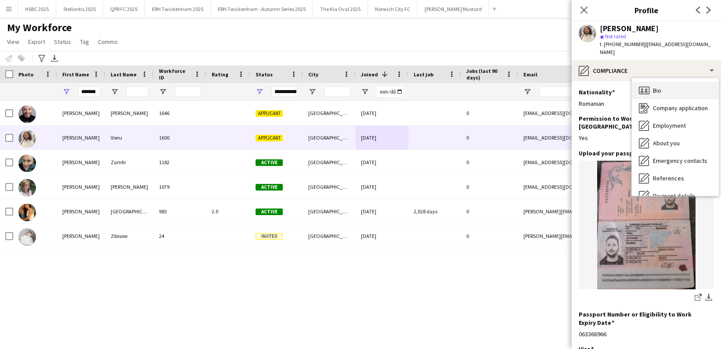
click at [673, 82] on div "Bio Bio" at bounding box center [674, 91] width 87 height 18
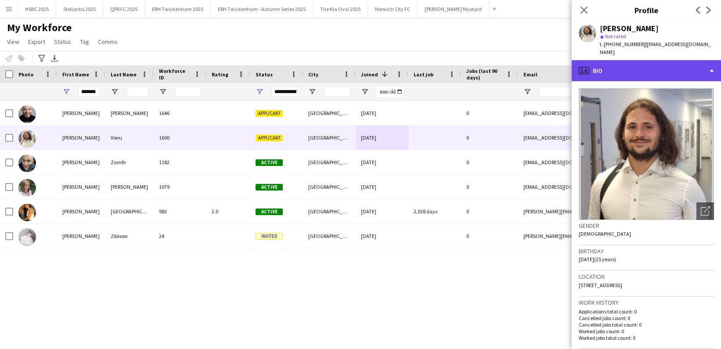
click at [632, 61] on div "profile Bio" at bounding box center [645, 70] width 149 height 21
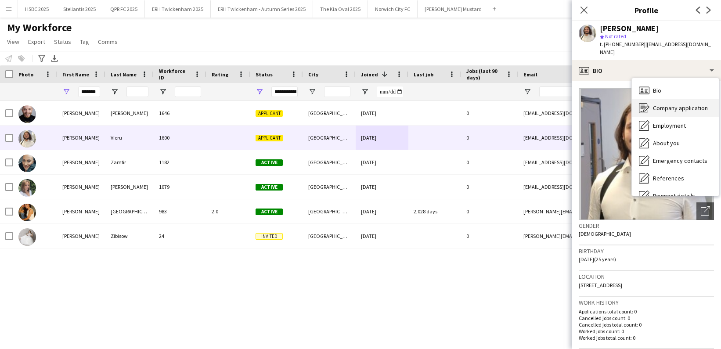
click at [678, 99] on div "Company application Company application" at bounding box center [674, 108] width 87 height 18
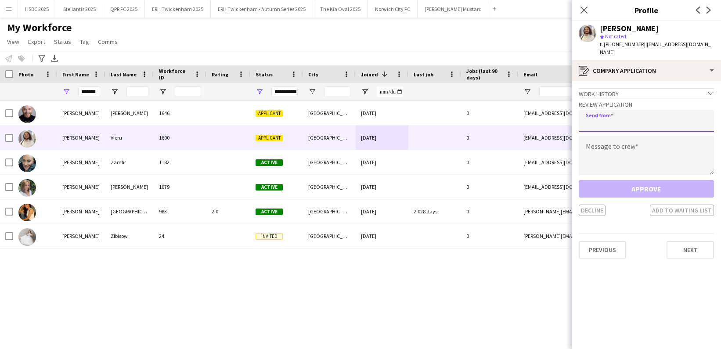
click at [620, 119] on input "email" at bounding box center [645, 121] width 135 height 22
type input "**********"
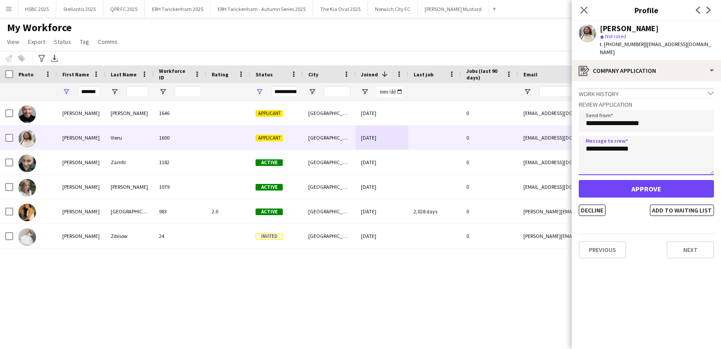
type textarea "**********"
drag, startPoint x: 647, startPoint y: 194, endPoint x: 642, endPoint y: 187, distance: 8.4
click at [647, 193] on div "Approve Decline Add to waiting list" at bounding box center [645, 198] width 135 height 36
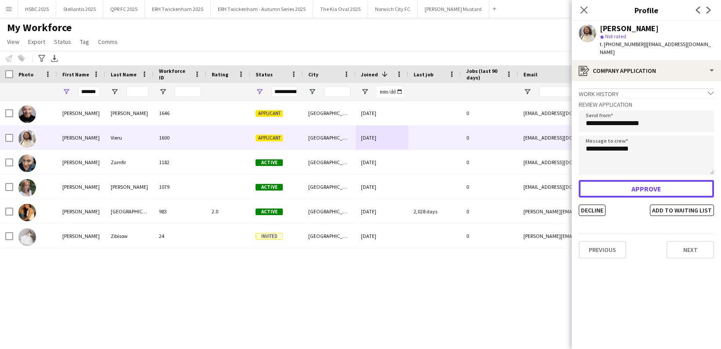
click at [642, 184] on button "Approve" at bounding box center [645, 189] width 135 height 18
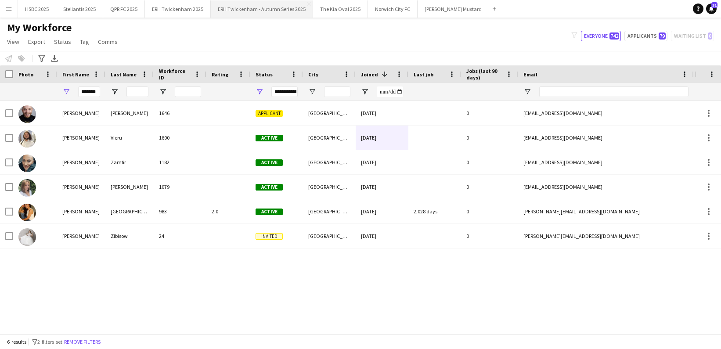
click at [276, 12] on button "ERH Twickenham - Autumn Series 2025 Close" at bounding box center [262, 8] width 102 height 17
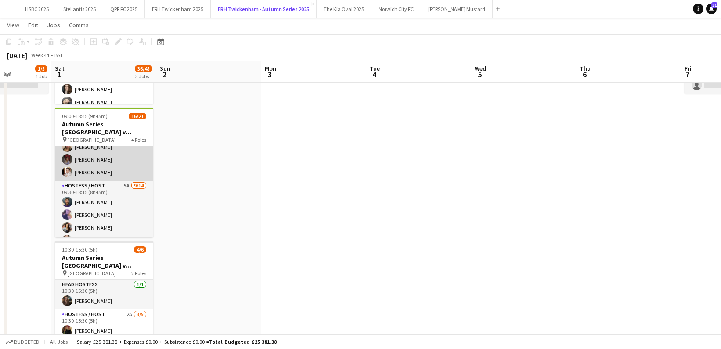
scroll to position [74, 0]
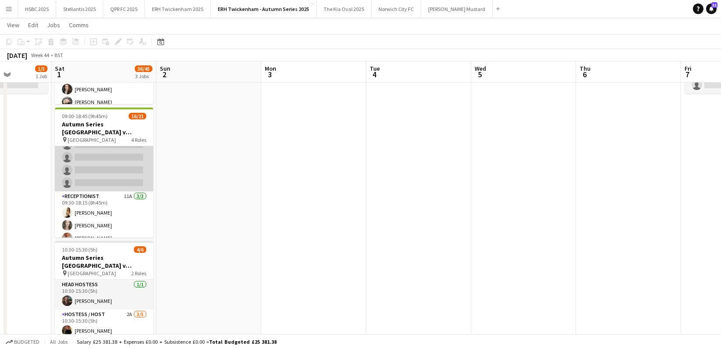
click at [108, 155] on app-card-role "Hostess / Host 5A [DATE] 09:30-18:15 (8h45m) [PERSON_NAME] [PERSON_NAME] [PERSO…" at bounding box center [104, 93] width 98 height 195
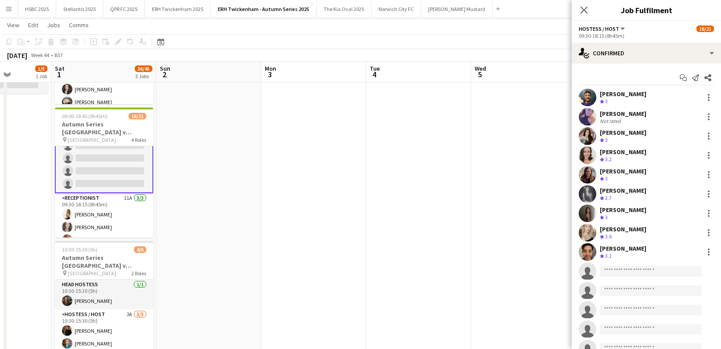
scroll to position [236, 0]
click at [616, 271] on input at bounding box center [650, 271] width 102 height 11
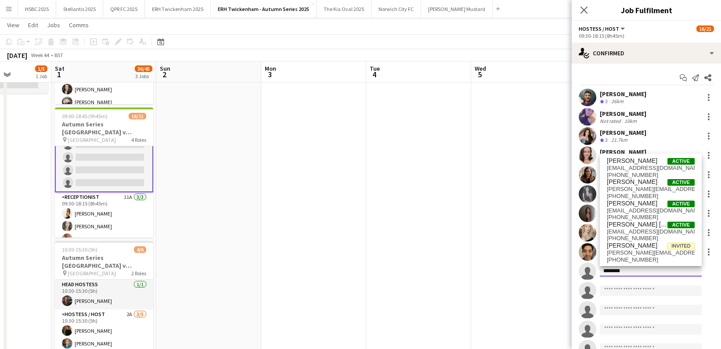
type input "********"
click at [642, 206] on span "[PERSON_NAME]" at bounding box center [631, 203] width 50 height 7
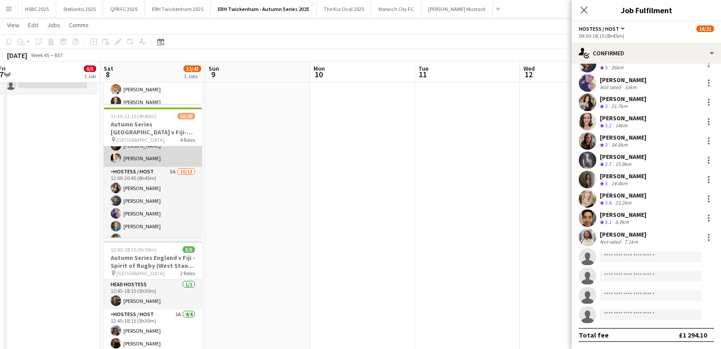
scroll to position [68, 0]
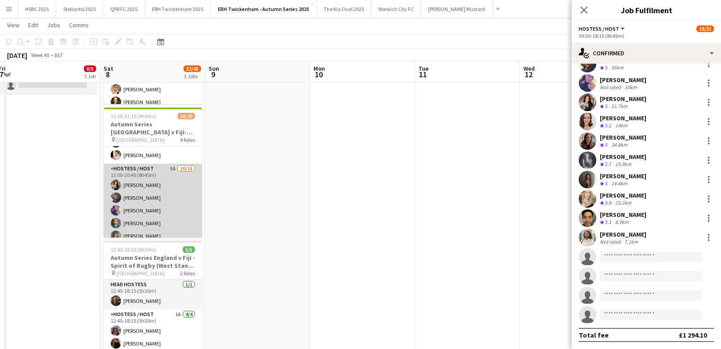
click at [157, 208] on app-card-role "Hostess / Host 5A [DATE] 12:00-20:45 (8h45m) [PERSON_NAME] [PERSON_NAME] [PERSO…" at bounding box center [153, 255] width 98 height 183
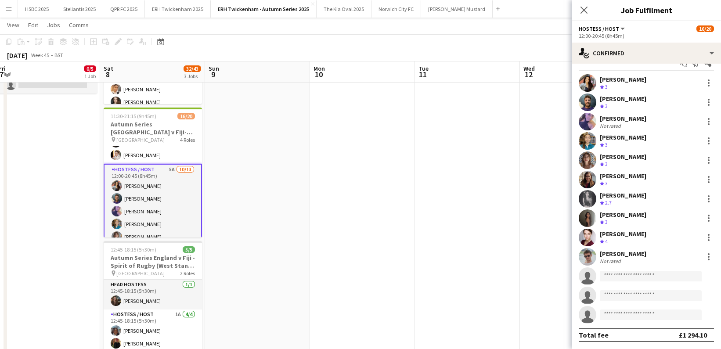
scroll to position [14, 0]
click at [608, 274] on input at bounding box center [650, 276] width 102 height 11
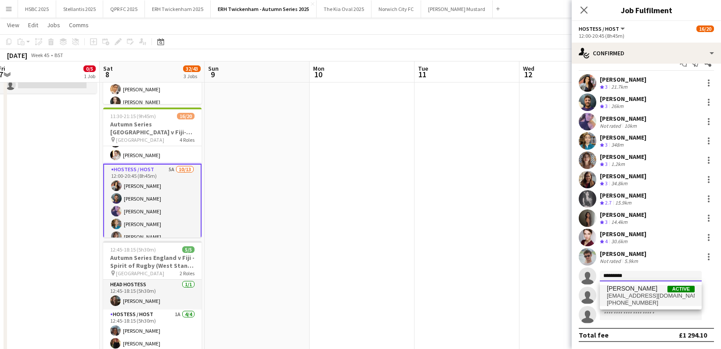
type input "*********"
click at [625, 295] on span "[EMAIL_ADDRESS][DOMAIN_NAME]" at bounding box center [650, 295] width 88 height 7
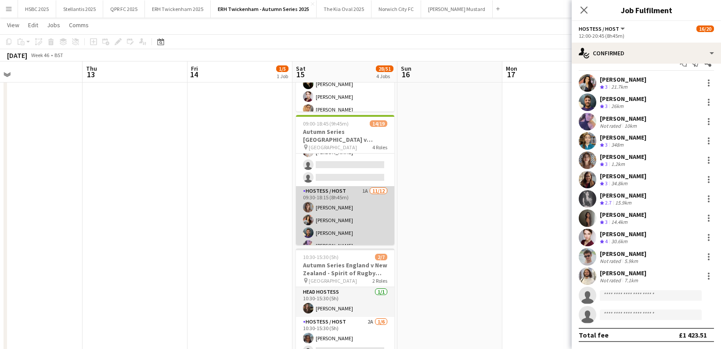
scroll to position [73, 0]
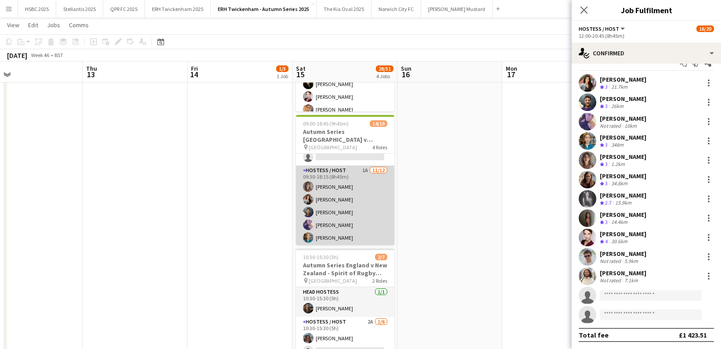
click at [366, 212] on app-card-role "Hostess / Host 1A [DATE] 09:30-18:15 (8h45m) [PERSON_NAME] [PERSON_NAME] [PERSO…" at bounding box center [345, 250] width 98 height 170
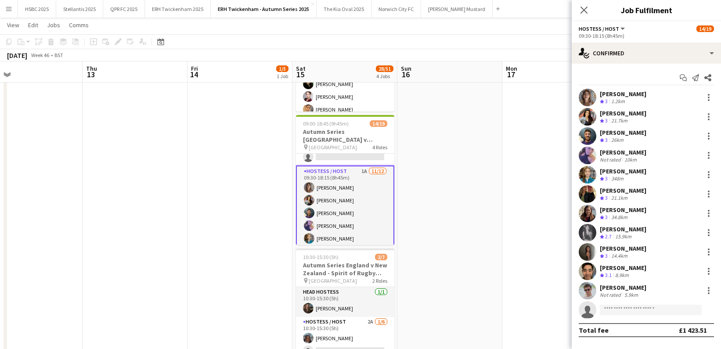
scroll to position [0, 0]
click at [659, 310] on input at bounding box center [650, 310] width 102 height 11
type input "*********"
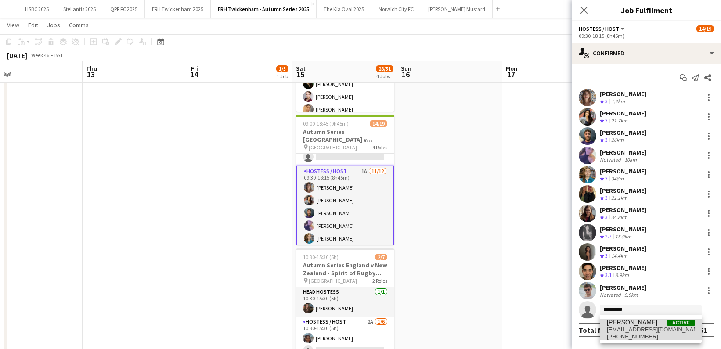
click at [664, 333] on span "[PHONE_NUMBER]" at bounding box center [650, 336] width 88 height 7
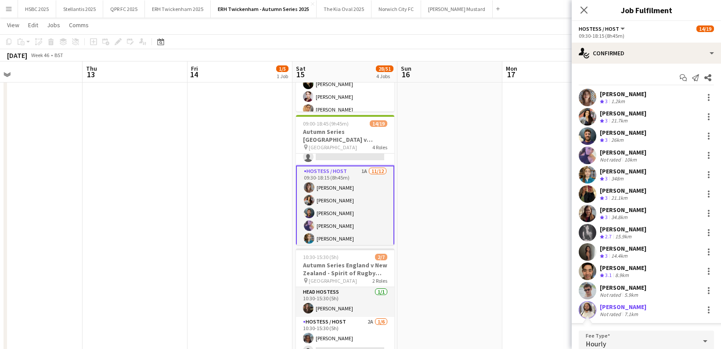
scroll to position [158, 0]
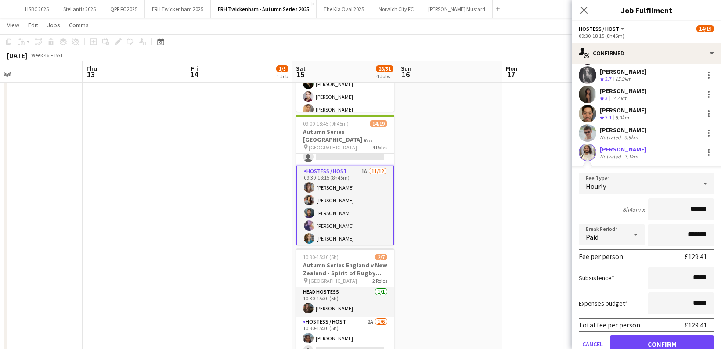
click button "Confirm" at bounding box center [662, 344] width 104 height 18
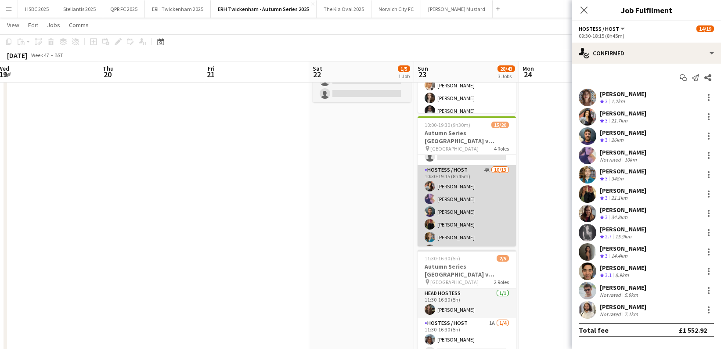
scroll to position [73, 0]
click at [493, 208] on app-card-role "Hostess / Host 4A [DATE] 10:30-19:15 (8h45m) [PERSON_NAME] [PERSON_NAME] [PERSO…" at bounding box center [466, 258] width 98 height 183
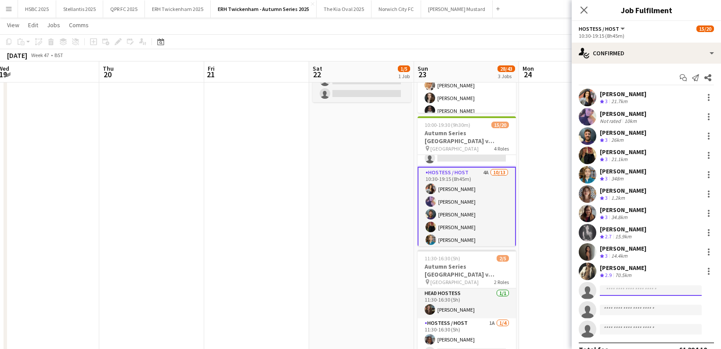
click at [640, 291] on input at bounding box center [650, 290] width 102 height 11
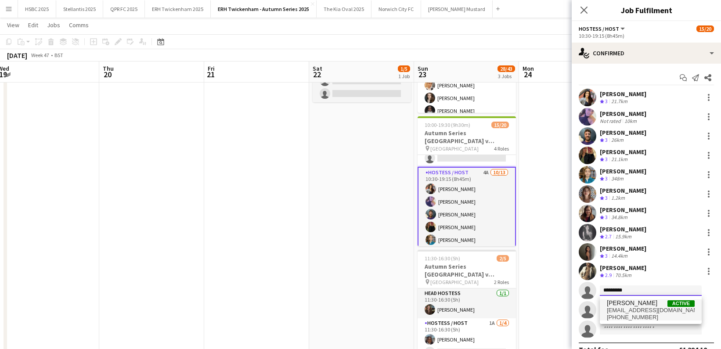
type input "*********"
click at [664, 310] on span "[EMAIL_ADDRESS][DOMAIN_NAME]" at bounding box center [650, 310] width 88 height 7
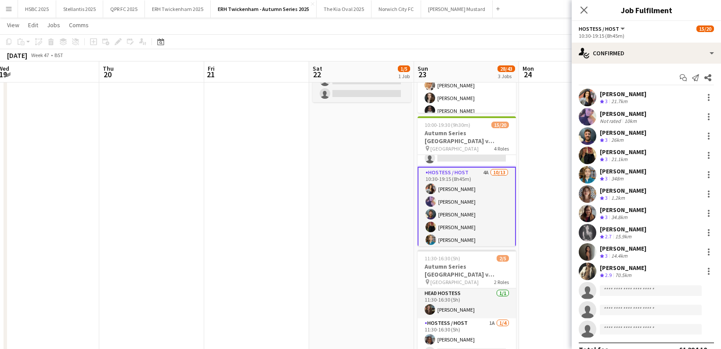
scroll to position [7, 0]
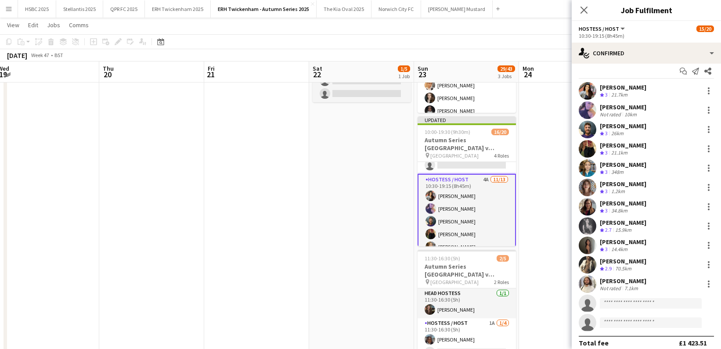
drag, startPoint x: 377, startPoint y: 233, endPoint x: 381, endPoint y: 228, distance: 6.0
click at [377, 233] on app-date-cell "09:30-17:30 (8h) 1/5 Set up Day for England v Argentina match - [DATE] pin [GEO…" at bounding box center [361, 254] width 105 height 551
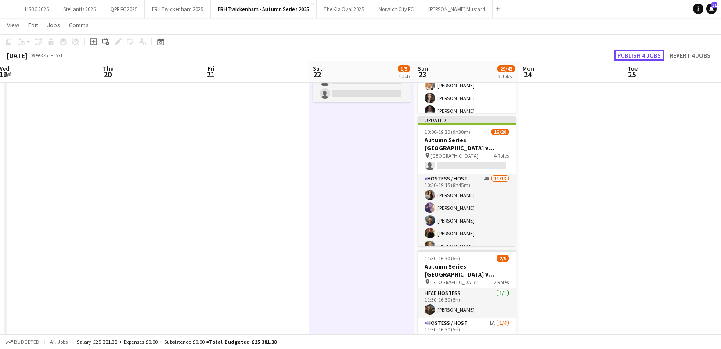
click at [645, 54] on button "Publish 4 jobs" at bounding box center [638, 55] width 50 height 11
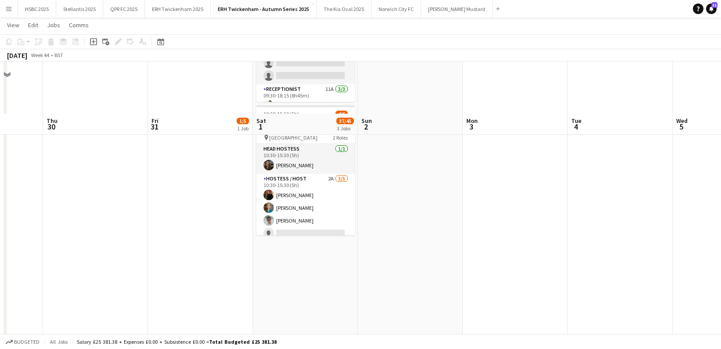
scroll to position [316, 0]
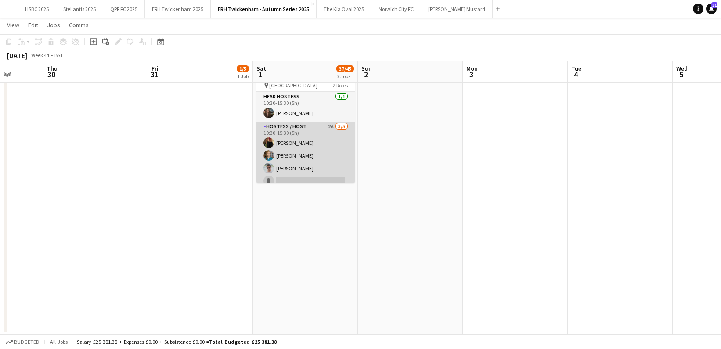
click at [322, 171] on app-card-role "Hostess / Host 2A [DATE] 10:30-15:30 (5h) [PERSON_NAME] [PERSON_NAME] [PERSON_N…" at bounding box center [305, 162] width 98 height 81
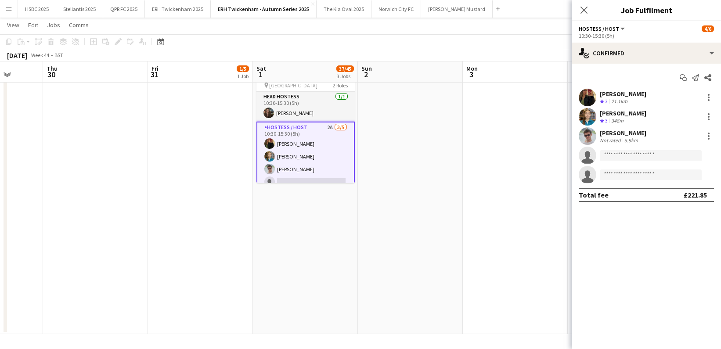
click at [608, 130] on div "[PERSON_NAME]" at bounding box center [622, 133] width 47 height 8
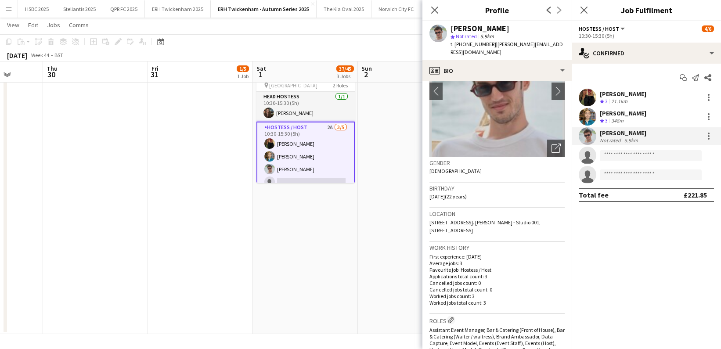
scroll to position [64, 0]
click at [7, 5] on button "Menu" at bounding box center [9, 9] width 18 height 18
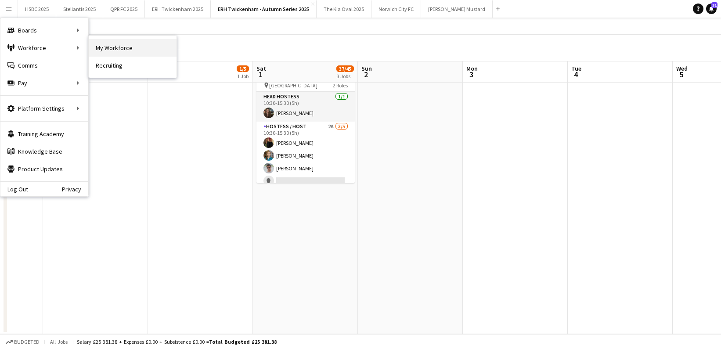
click at [134, 47] on link "My Workforce" at bounding box center [133, 48] width 88 height 18
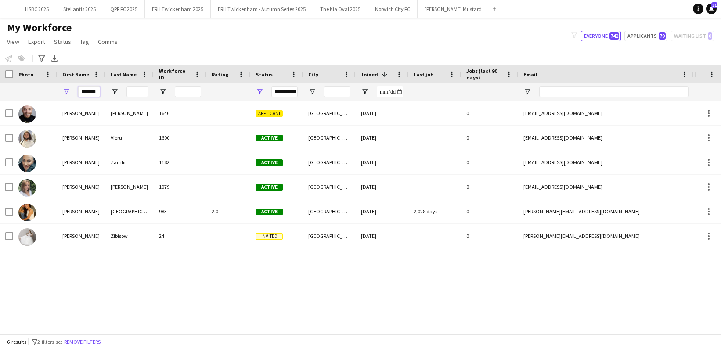
click at [93, 91] on input "*******" at bounding box center [89, 91] width 22 height 11
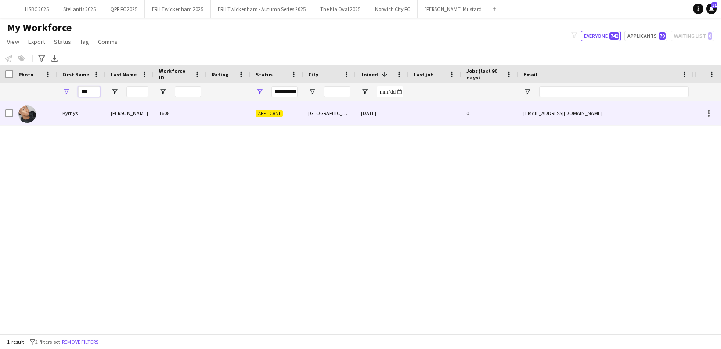
type input "***"
click at [106, 117] on div "[PERSON_NAME]" at bounding box center [129, 113] width 48 height 24
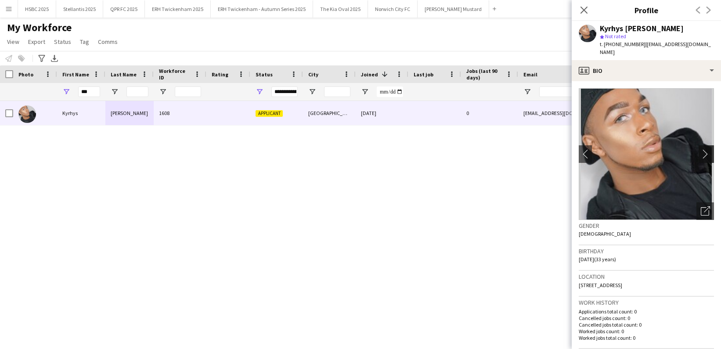
click at [706, 149] on app-icon "chevron-right" at bounding box center [707, 153] width 14 height 9
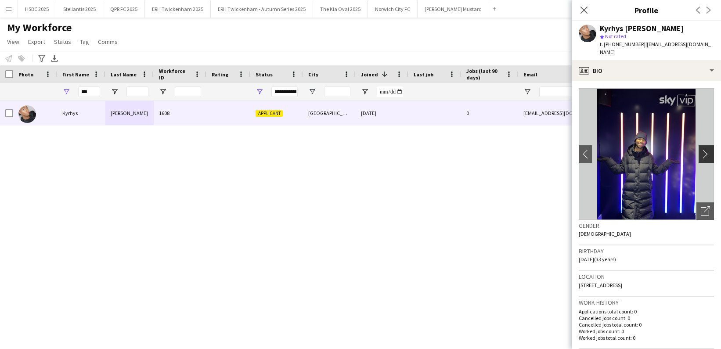
click at [706, 149] on app-icon "chevron-right" at bounding box center [707, 153] width 14 height 9
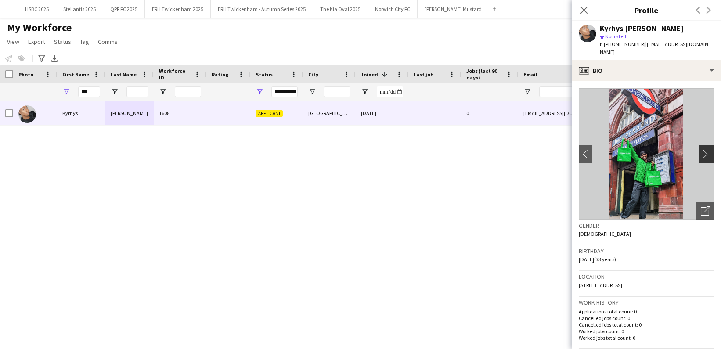
click at [706, 149] on app-icon "chevron-right" at bounding box center [707, 153] width 14 height 9
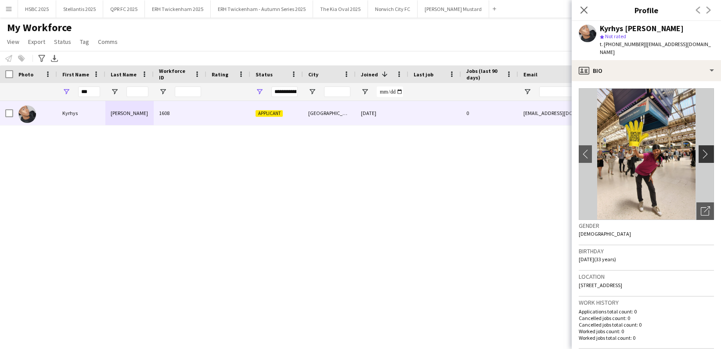
click at [706, 149] on app-icon "chevron-right" at bounding box center [707, 153] width 14 height 9
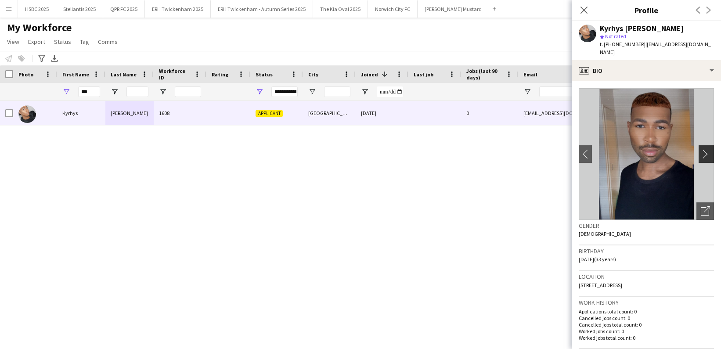
click at [706, 149] on app-icon "chevron-right" at bounding box center [707, 153] width 14 height 9
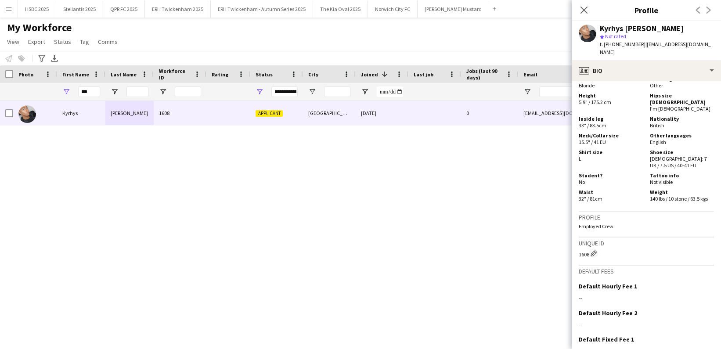
scroll to position [624, 0]
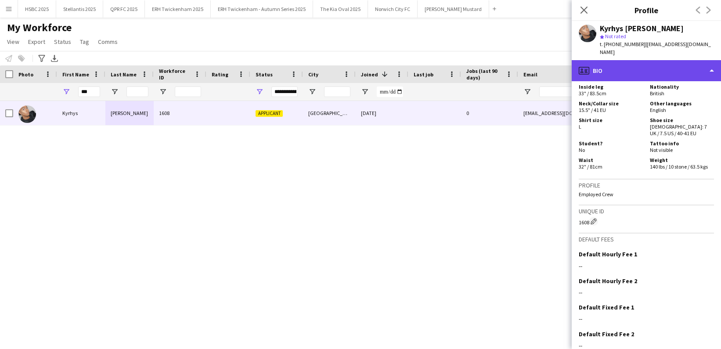
click at [659, 72] on div "profile Bio" at bounding box center [645, 70] width 149 height 21
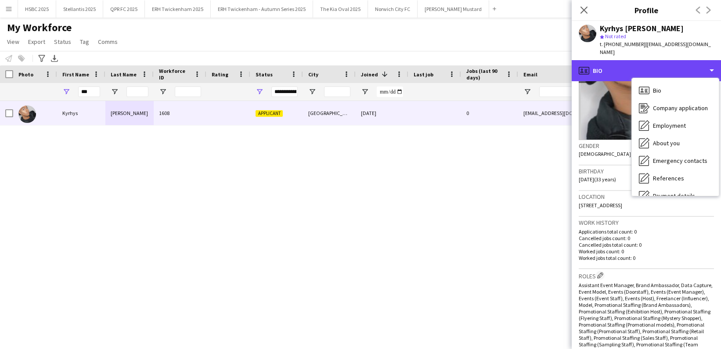
scroll to position [139, 0]
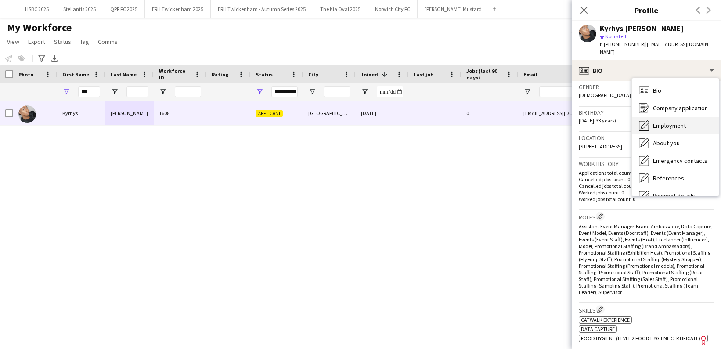
click at [689, 117] on div "Employment Employment" at bounding box center [674, 126] width 87 height 18
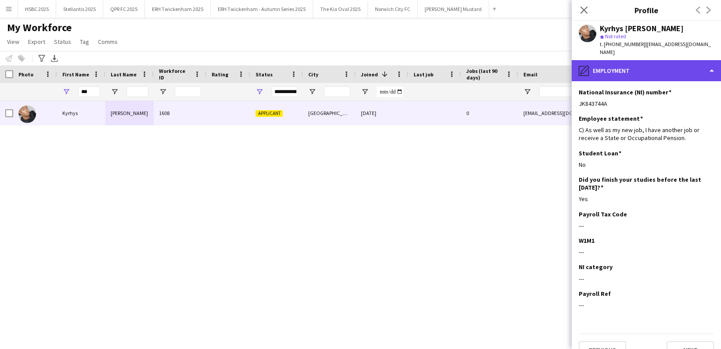
click at [658, 67] on div "pencil4 Employment" at bounding box center [645, 70] width 149 height 21
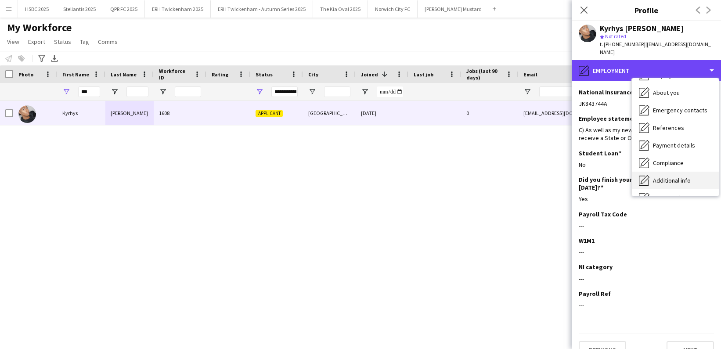
scroll to position [53, 0]
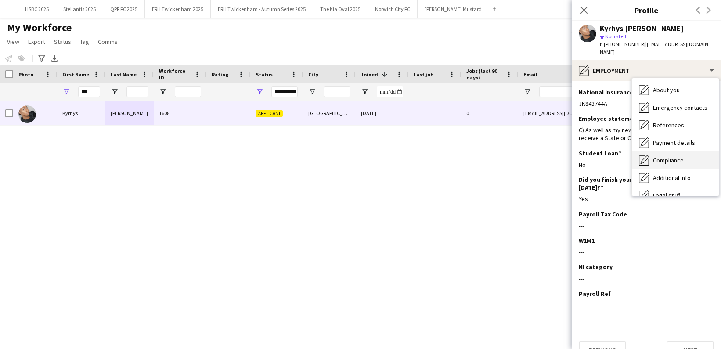
click at [691, 157] on div "Compliance Compliance" at bounding box center [674, 160] width 87 height 18
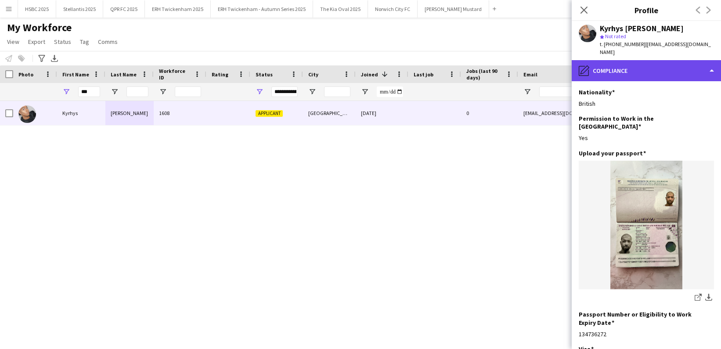
click at [658, 60] on div "pencil4 Compliance" at bounding box center [645, 70] width 149 height 21
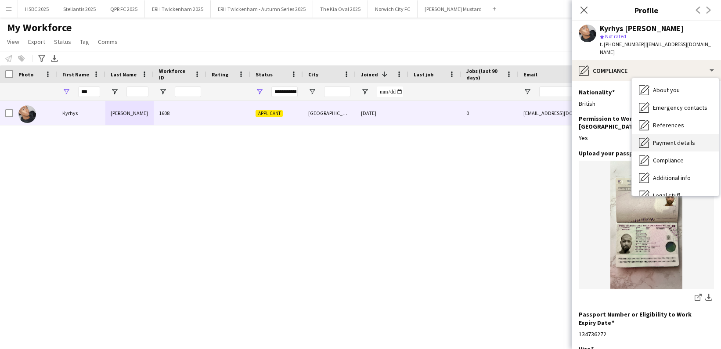
click at [686, 139] on span "Payment details" at bounding box center [674, 143] width 42 height 8
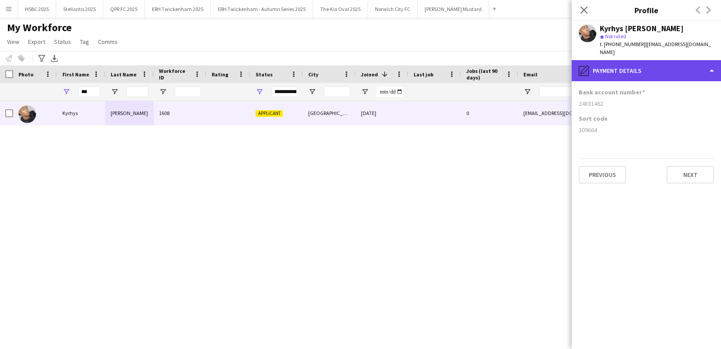
click at [640, 66] on div "pencil4 Payment details" at bounding box center [645, 70] width 149 height 21
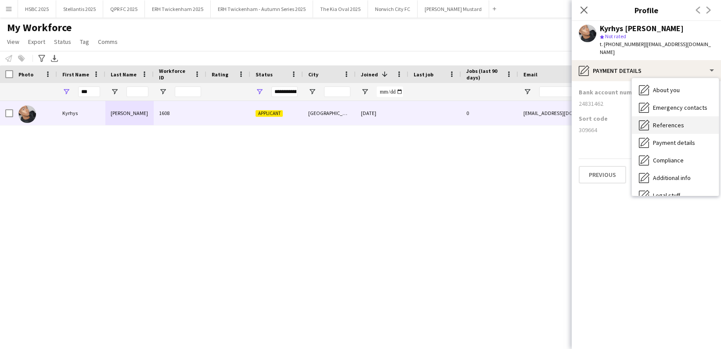
click at [682, 116] on div "References References" at bounding box center [674, 125] width 87 height 18
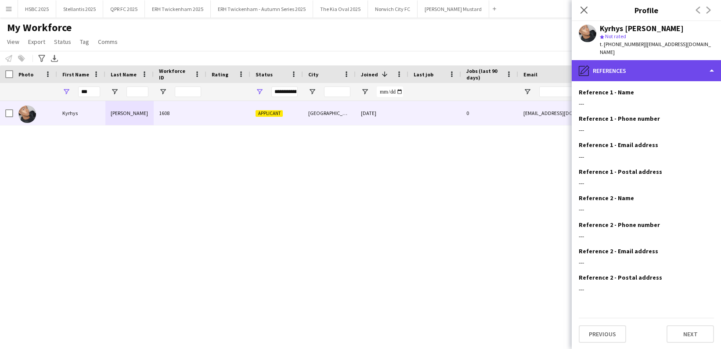
click at [648, 60] on div "pencil4 References" at bounding box center [645, 70] width 149 height 21
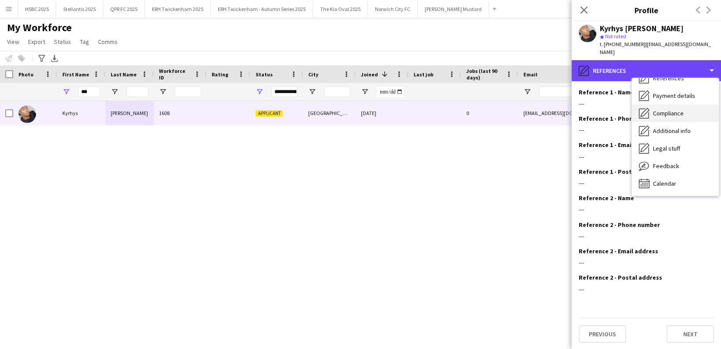
scroll to position [0, 0]
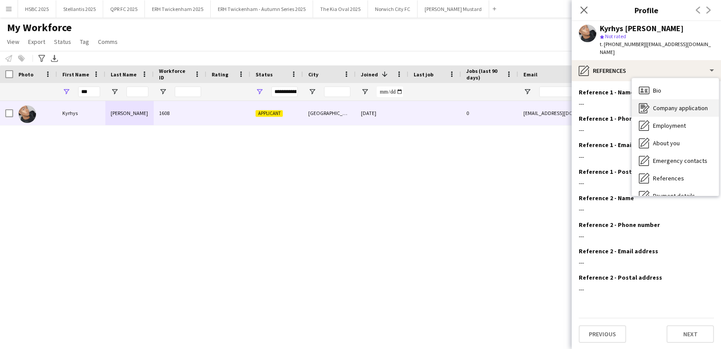
click at [687, 104] on span "Company application" at bounding box center [680, 108] width 55 height 8
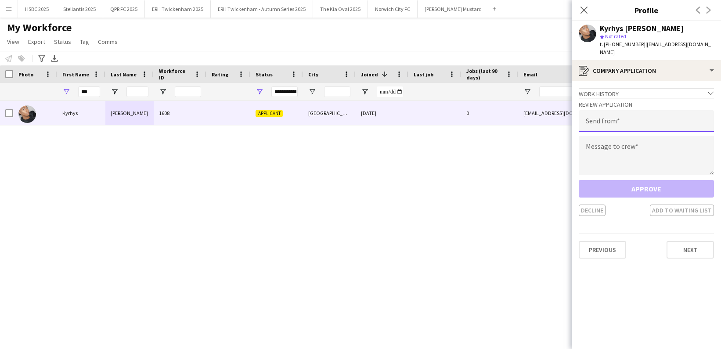
click at [605, 111] on input "email" at bounding box center [645, 121] width 135 height 22
type input "**********"
type textarea "*"
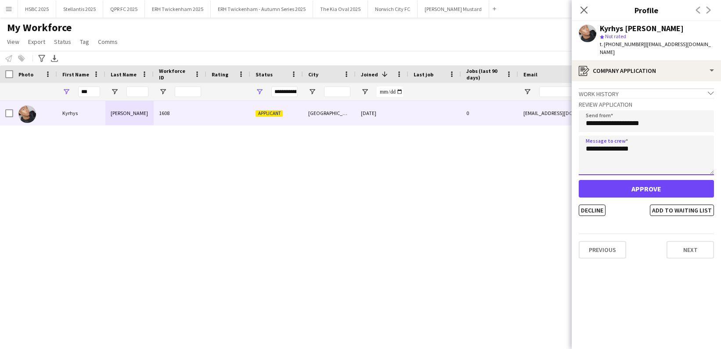
type textarea "**********"
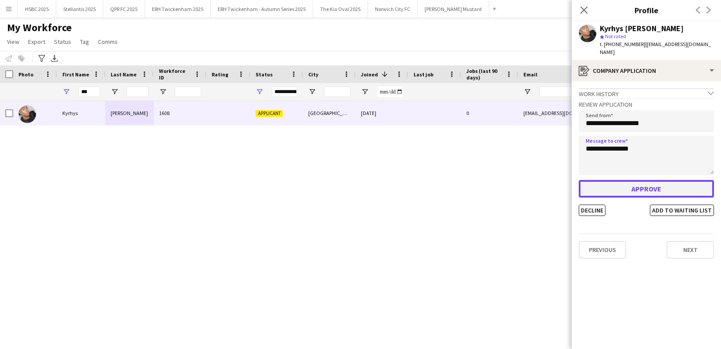
click at [635, 183] on button "Approve" at bounding box center [645, 189] width 135 height 18
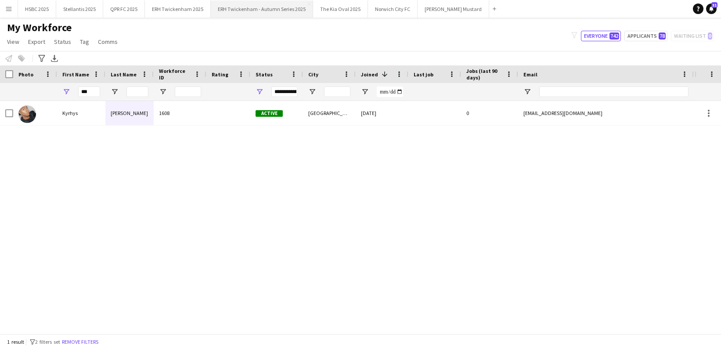
click at [244, 7] on button "ERH Twickenham - Autumn Series 2025 Close" at bounding box center [262, 8] width 102 height 17
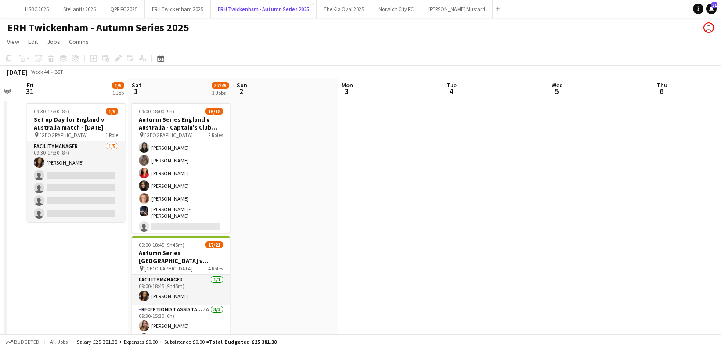
scroll to position [0, 280]
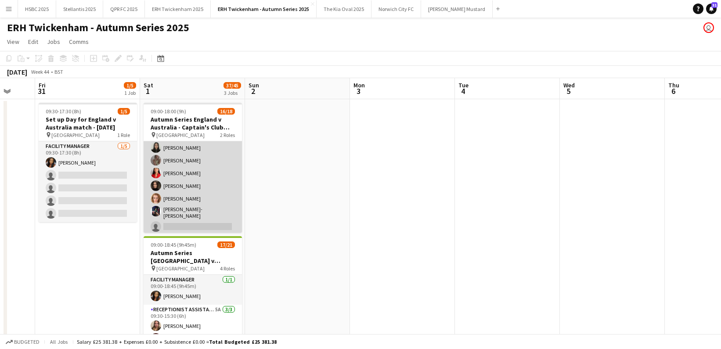
click at [215, 208] on app-card-role "Hostess / Host 6A 16/17 09:30-18:00 (8h30m) [PERSON_NAME] [PERSON_NAME] [PERSON…" at bounding box center [192, 117] width 98 height 236
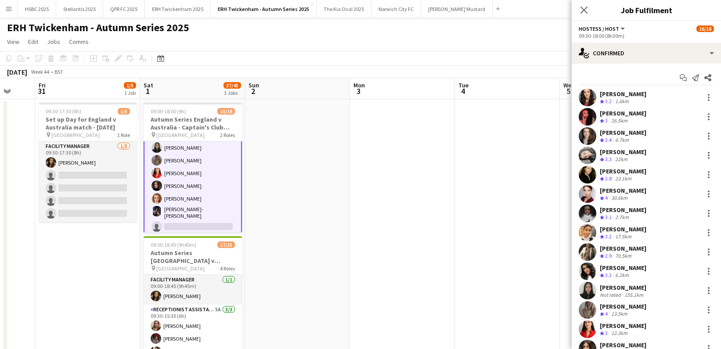
scroll to position [92, 0]
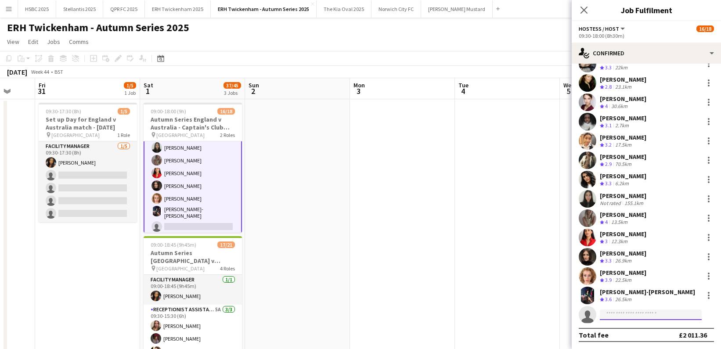
click at [649, 313] on input at bounding box center [650, 314] width 102 height 11
type input "***"
click at [655, 330] on span "Kyrhys [PERSON_NAME] Active" at bounding box center [650, 326] width 88 height 7
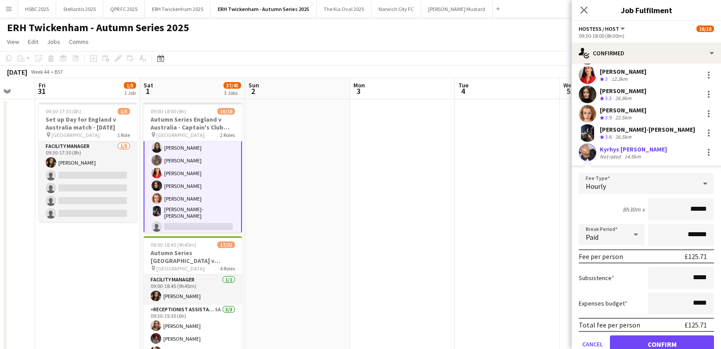
click button "Confirm" at bounding box center [662, 344] width 104 height 18
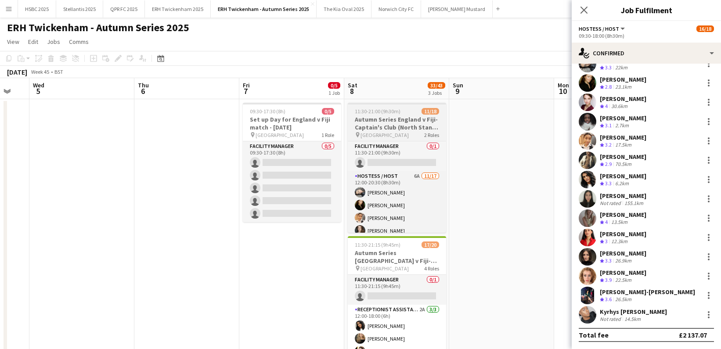
scroll to position [0, 310]
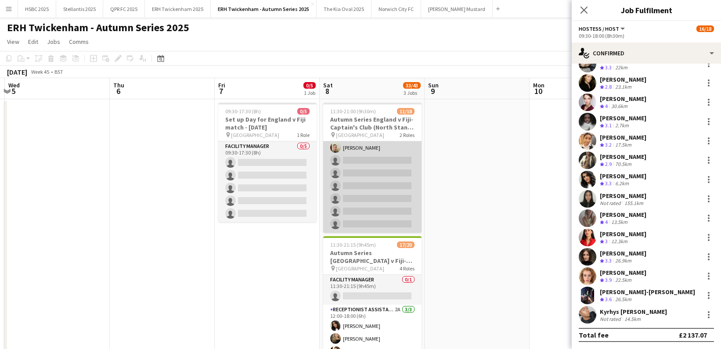
click at [389, 204] on app-card-role "Hostess / Host 6A [DATE] 12:00-20:30 (8h30m) [PERSON_NAME] [PERSON_NAME] [PERSO…" at bounding box center [372, 115] width 98 height 233
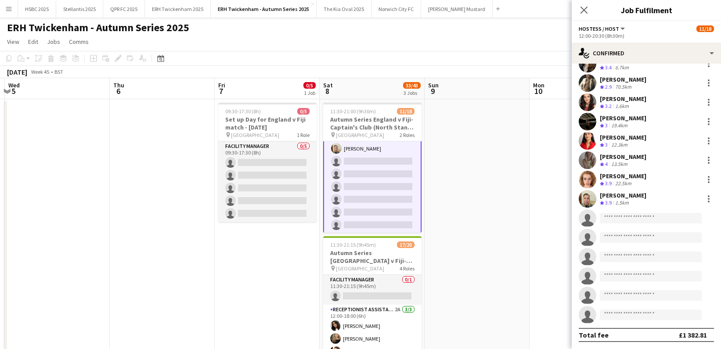
scroll to position [173, 0]
click at [619, 220] on input at bounding box center [650, 218] width 102 height 11
type input "*"
type input "***"
click at [622, 242] on span "[PHONE_NUMBER]" at bounding box center [650, 244] width 88 height 7
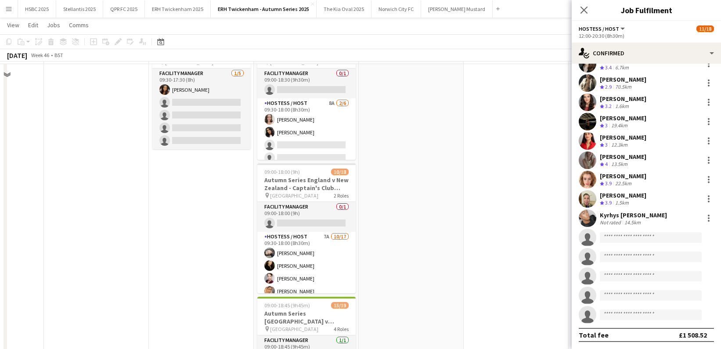
scroll to position [72, 0]
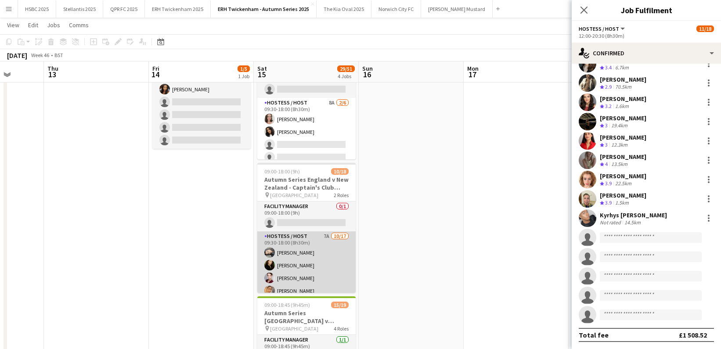
click at [329, 253] on app-card-role "Hostess / Host 7A [DATE] 09:30-18:00 (8h30m) [PERSON_NAME] [PERSON_NAME] [PERSO…" at bounding box center [306, 347] width 98 height 233
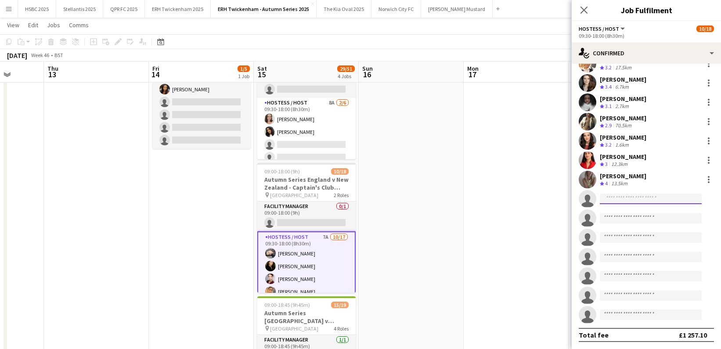
click at [646, 199] on input at bounding box center [650, 199] width 102 height 11
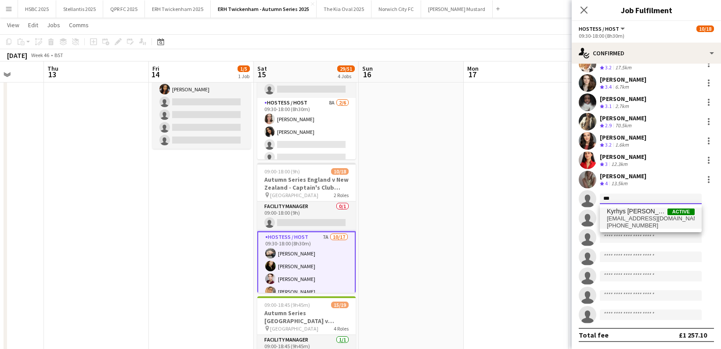
type input "***"
click at [655, 212] on span "Kyrhys [PERSON_NAME] Active" at bounding box center [650, 211] width 88 height 7
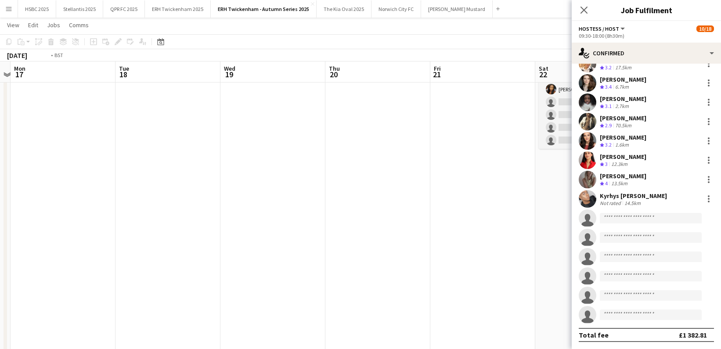
scroll to position [0, 235]
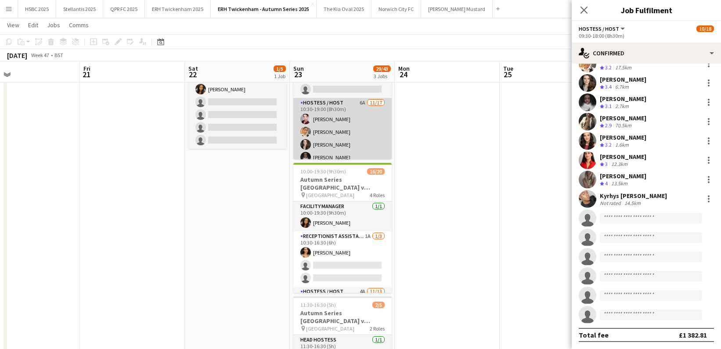
click at [343, 123] on app-card-role "Hostess / Host 6A [DATE] 10:30-19:00 (8h30m) [PERSON_NAME] [PERSON_NAME] [PERSO…" at bounding box center [342, 214] width 98 height 233
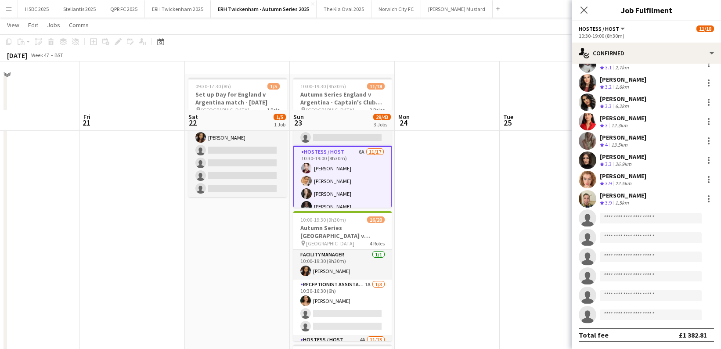
scroll to position [0, 0]
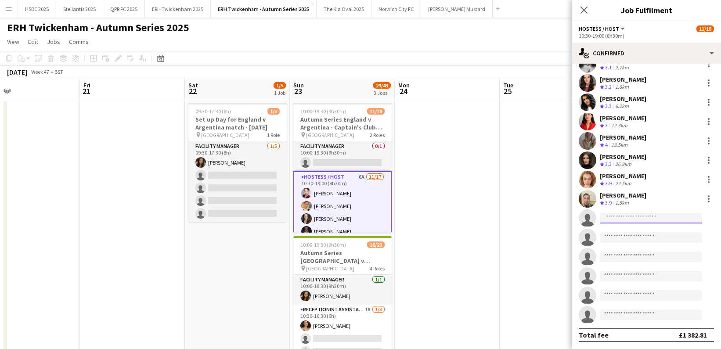
click at [631, 218] on input at bounding box center [650, 218] width 102 height 11
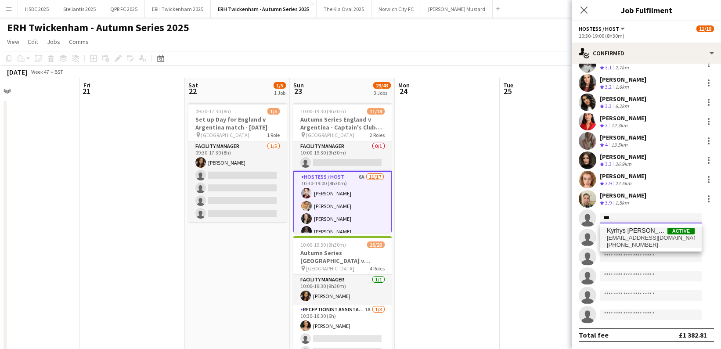
type input "***"
click at [629, 230] on span "Kyrhys [PERSON_NAME]" at bounding box center [636, 230] width 61 height 7
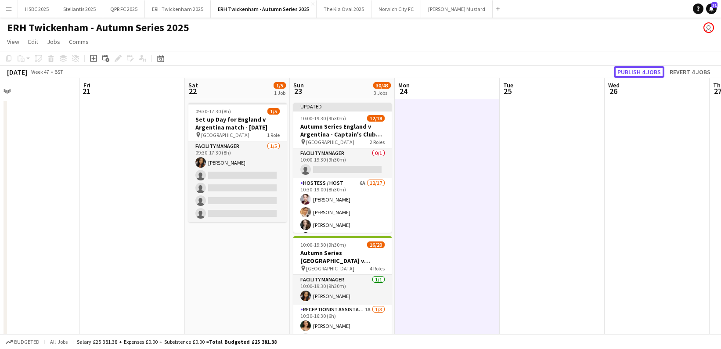
click at [643, 72] on button "Publish 4 jobs" at bounding box center [638, 71] width 50 height 11
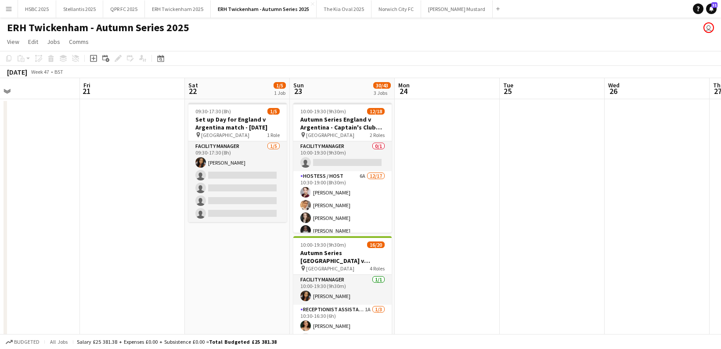
click at [9, 6] on app-icon "Menu" at bounding box center [8, 8] width 7 height 7
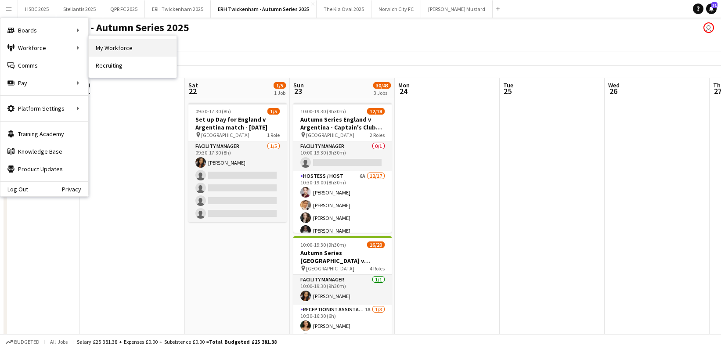
click at [135, 50] on link "My Workforce" at bounding box center [133, 48] width 88 height 18
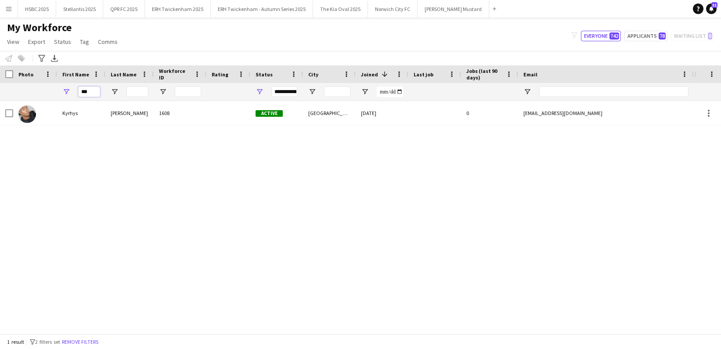
click at [40, 85] on div "***" at bounding box center [497, 92] width 995 height 18
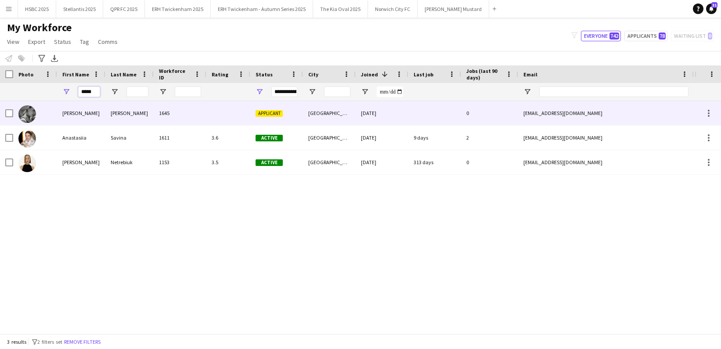
type input "*****"
click at [68, 110] on div "[PERSON_NAME]" at bounding box center [81, 113] width 48 height 24
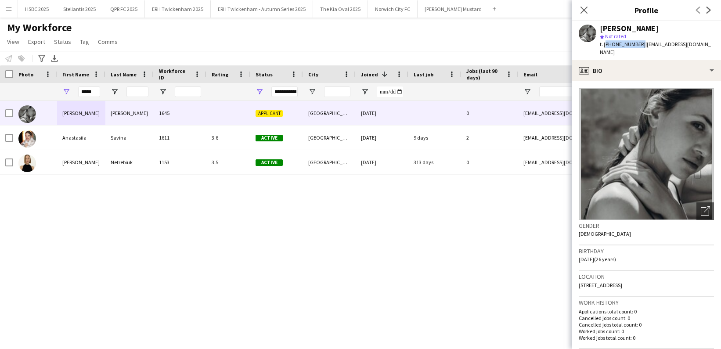
drag, startPoint x: 637, startPoint y: 44, endPoint x: 603, endPoint y: 41, distance: 34.3
click at [603, 41] on span "t. [PHONE_NUMBER]" at bounding box center [622, 44] width 46 height 7
copy span "[PHONE_NUMBER]"
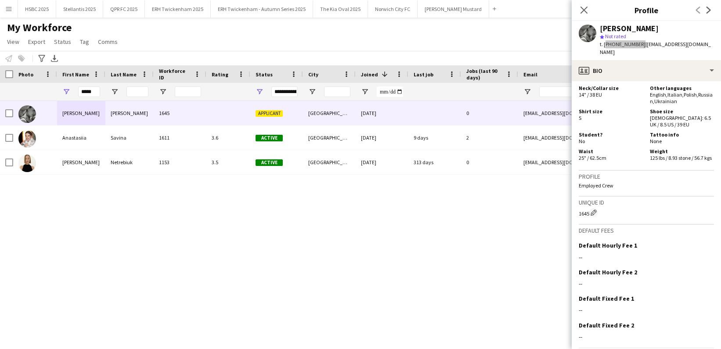
scroll to position [704, 0]
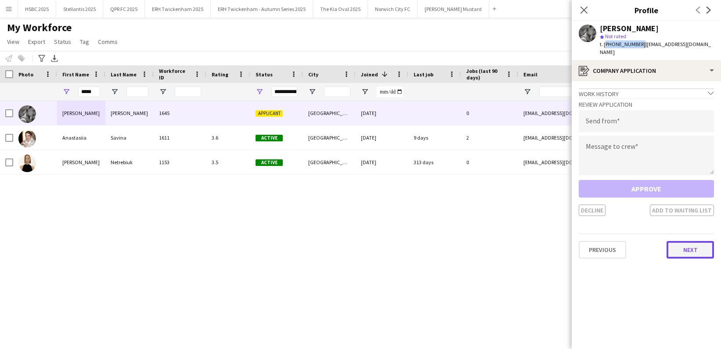
click at [693, 242] on button "Next" at bounding box center [689, 250] width 47 height 18
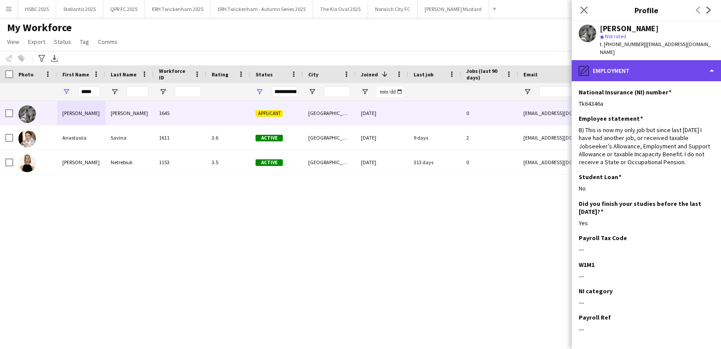
click at [692, 61] on div "pencil4 Employment" at bounding box center [645, 70] width 149 height 21
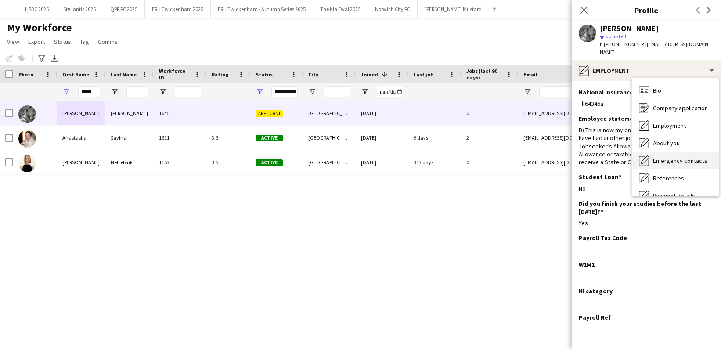
click at [696, 157] on span "Emergency contacts" at bounding box center [680, 161] width 54 height 8
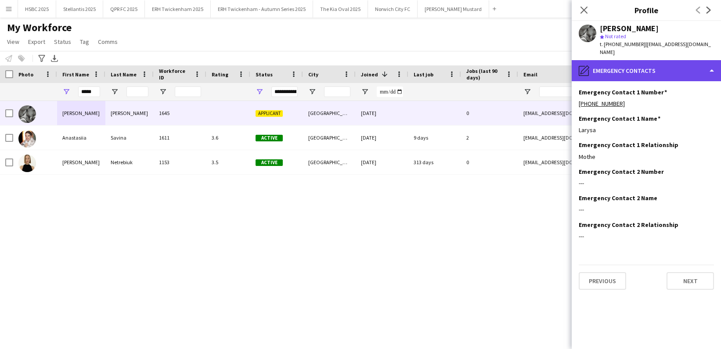
click at [668, 66] on div "pencil4 Emergency contacts" at bounding box center [645, 70] width 149 height 21
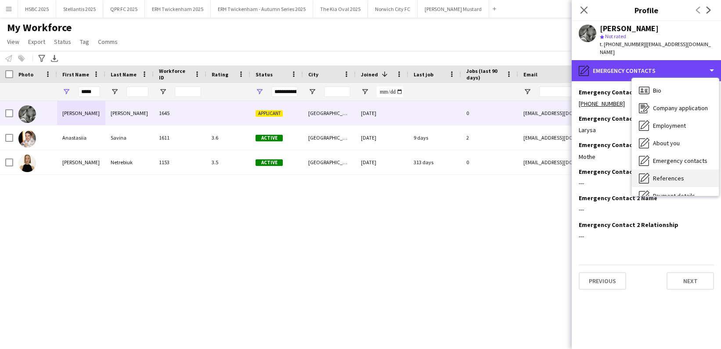
scroll to position [42, 0]
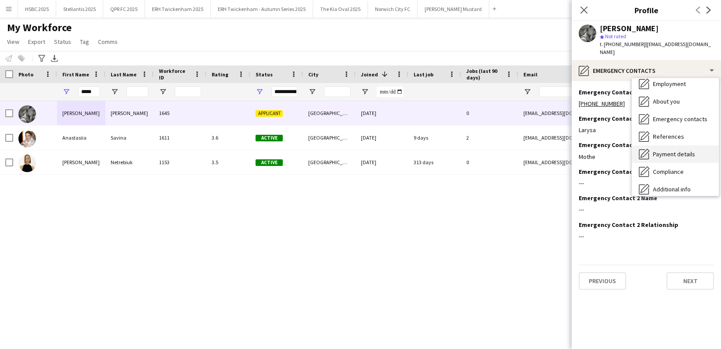
click at [692, 150] on span "Payment details" at bounding box center [674, 154] width 42 height 8
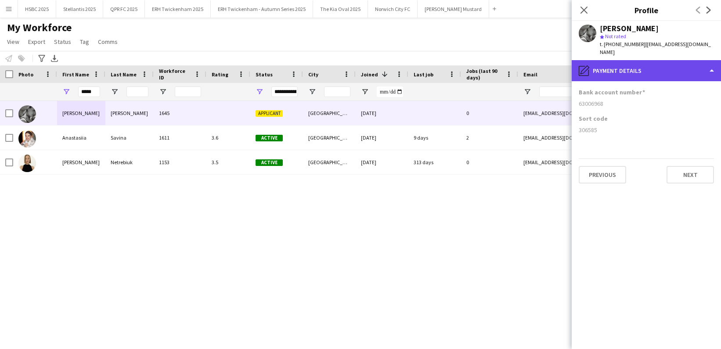
click at [682, 60] on div "pencil4 Payment details" at bounding box center [645, 70] width 149 height 21
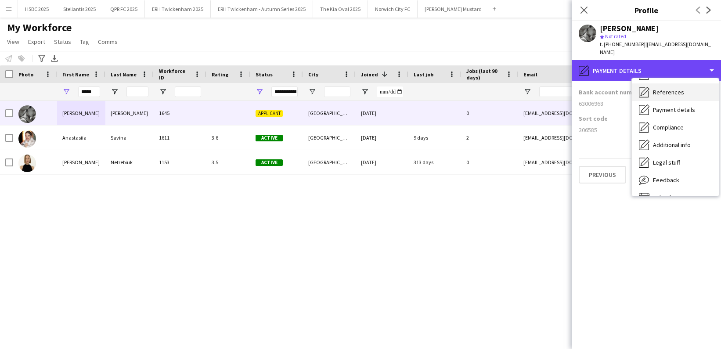
scroll to position [100, 0]
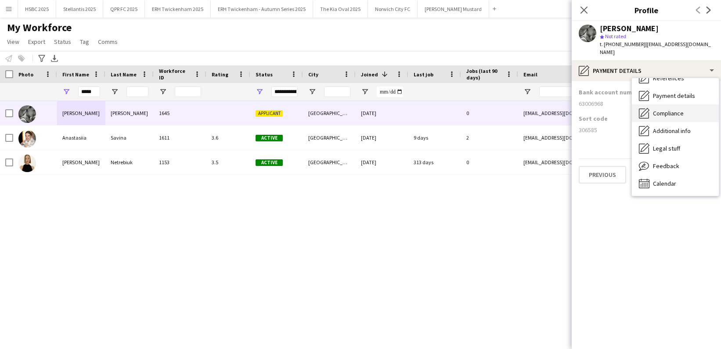
click at [688, 104] on div "Compliance Compliance" at bounding box center [674, 113] width 87 height 18
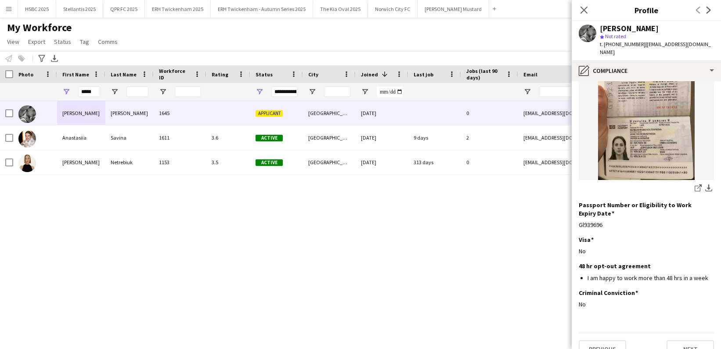
scroll to position [0, 0]
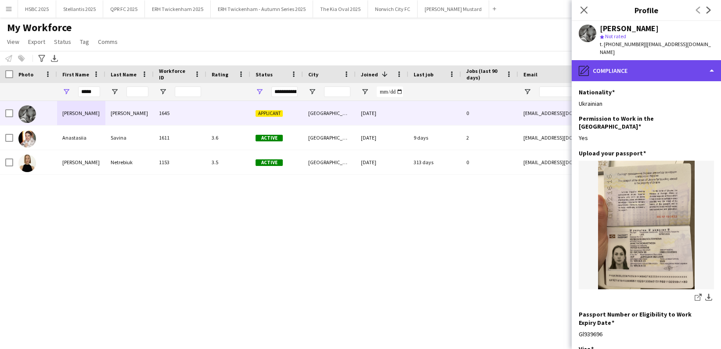
click at [666, 62] on div "pencil4 Compliance" at bounding box center [645, 70] width 149 height 21
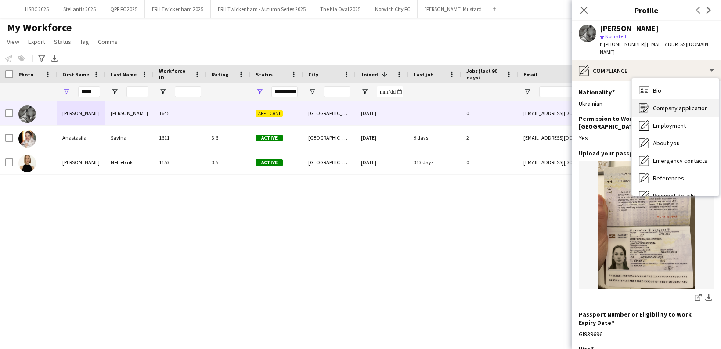
click at [686, 104] on span "Company application" at bounding box center [680, 108] width 55 height 8
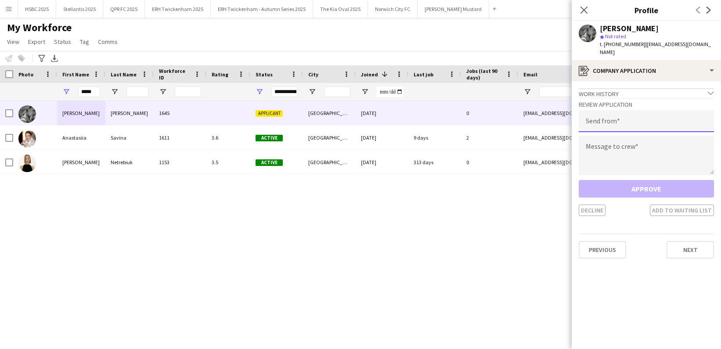
click at [618, 113] on input "email" at bounding box center [645, 121] width 135 height 22
type input "**********"
type textarea "*"
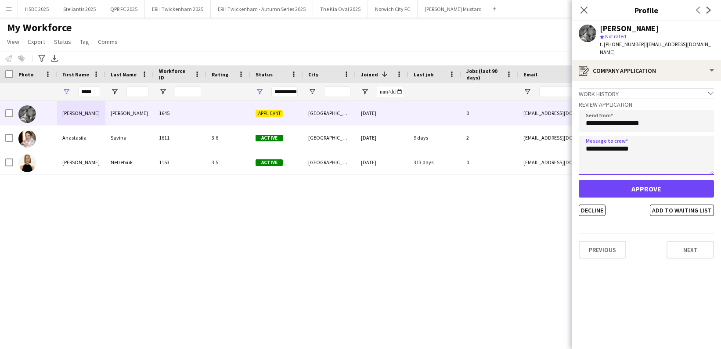
type textarea "**********"
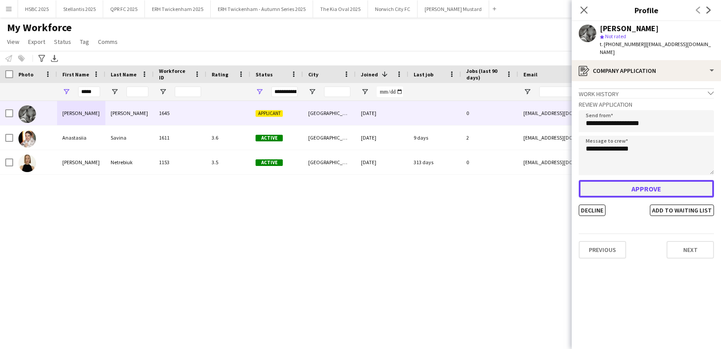
click at [651, 185] on button "Approve" at bounding box center [645, 189] width 135 height 18
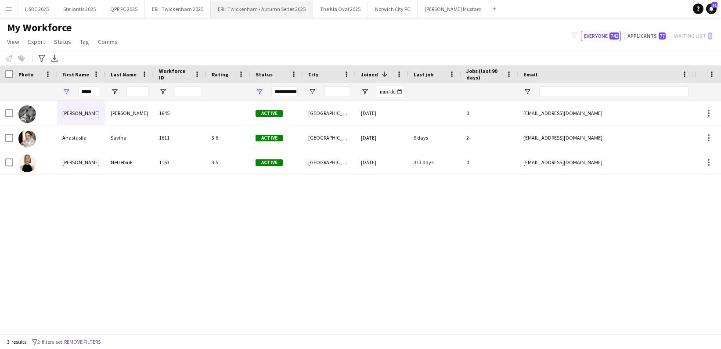
click at [274, 10] on button "ERH Twickenham - Autumn Series 2025 Close" at bounding box center [262, 8] width 102 height 17
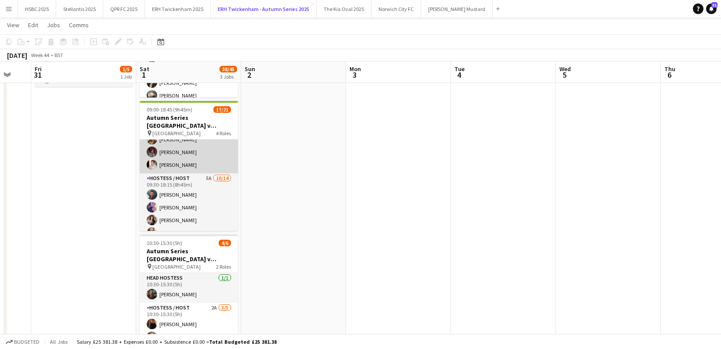
scroll to position [54, 0]
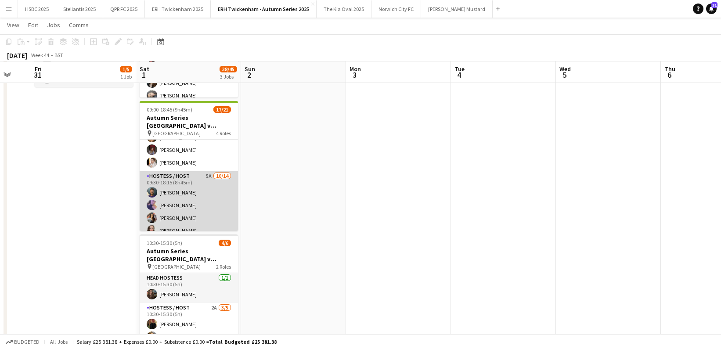
click at [222, 204] on app-card-role "Hostess / Host 5A [DATE] 09:30-18:15 (8h45m) [PERSON_NAME] [PERSON_NAME] [PERSO…" at bounding box center [189, 268] width 98 height 195
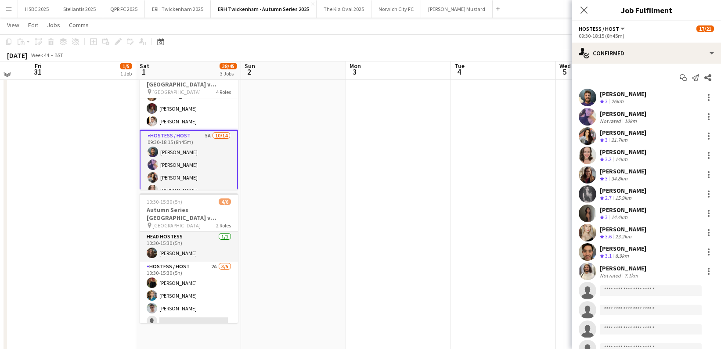
scroll to position [182, 0]
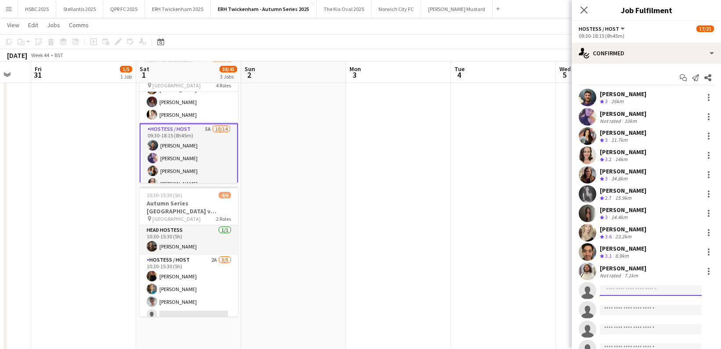
click at [623, 288] on input at bounding box center [650, 290] width 102 height 11
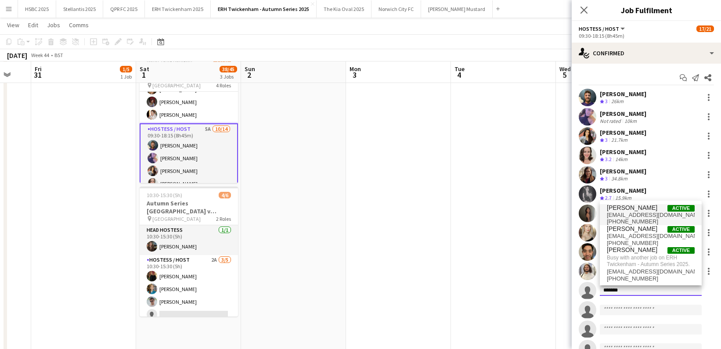
type input "*******"
click at [628, 208] on span "[PERSON_NAME]" at bounding box center [631, 207] width 50 height 7
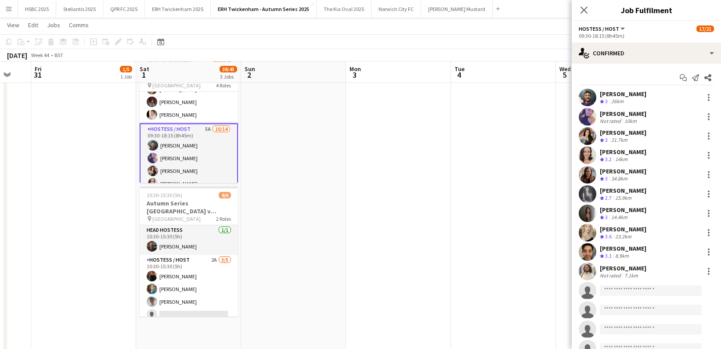
scroll to position [7, 0]
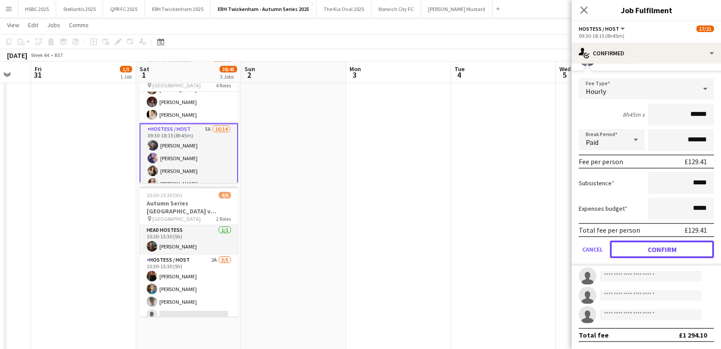
click at [654, 250] on button "Confirm" at bounding box center [662, 249] width 104 height 18
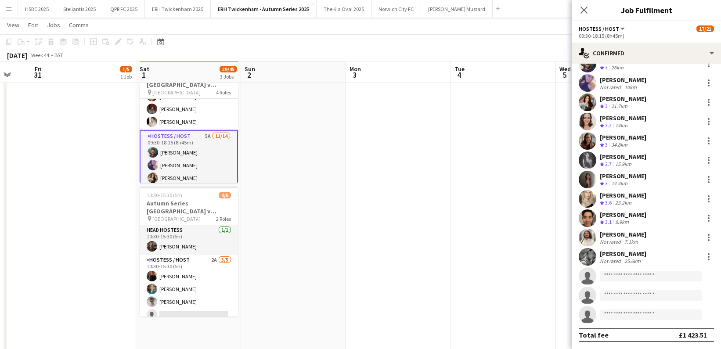
scroll to position [34, 0]
click at [489, 114] on app-date-cell at bounding box center [503, 191] width 105 height 551
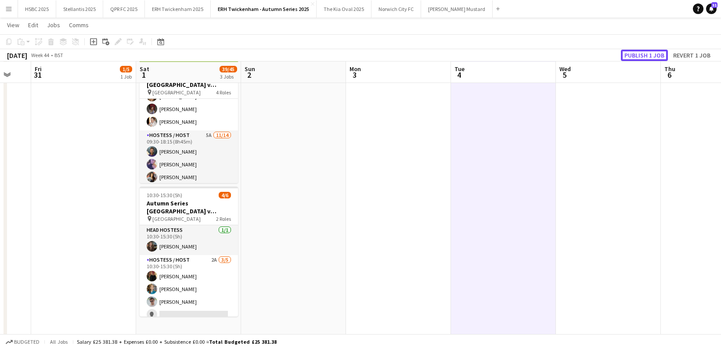
click at [635, 56] on button "Publish 1 job" at bounding box center [644, 55] width 47 height 11
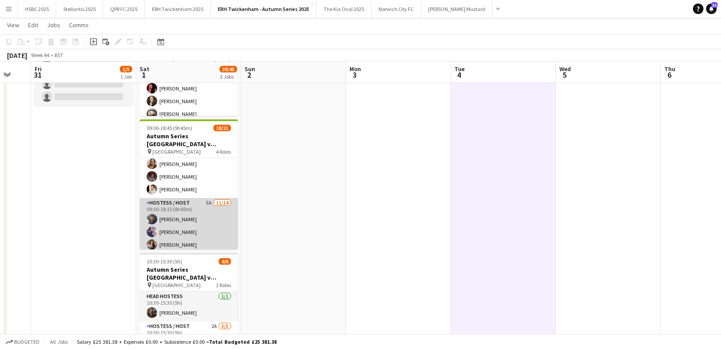
scroll to position [47, 0]
